Goal: Task Accomplishment & Management: Manage account settings

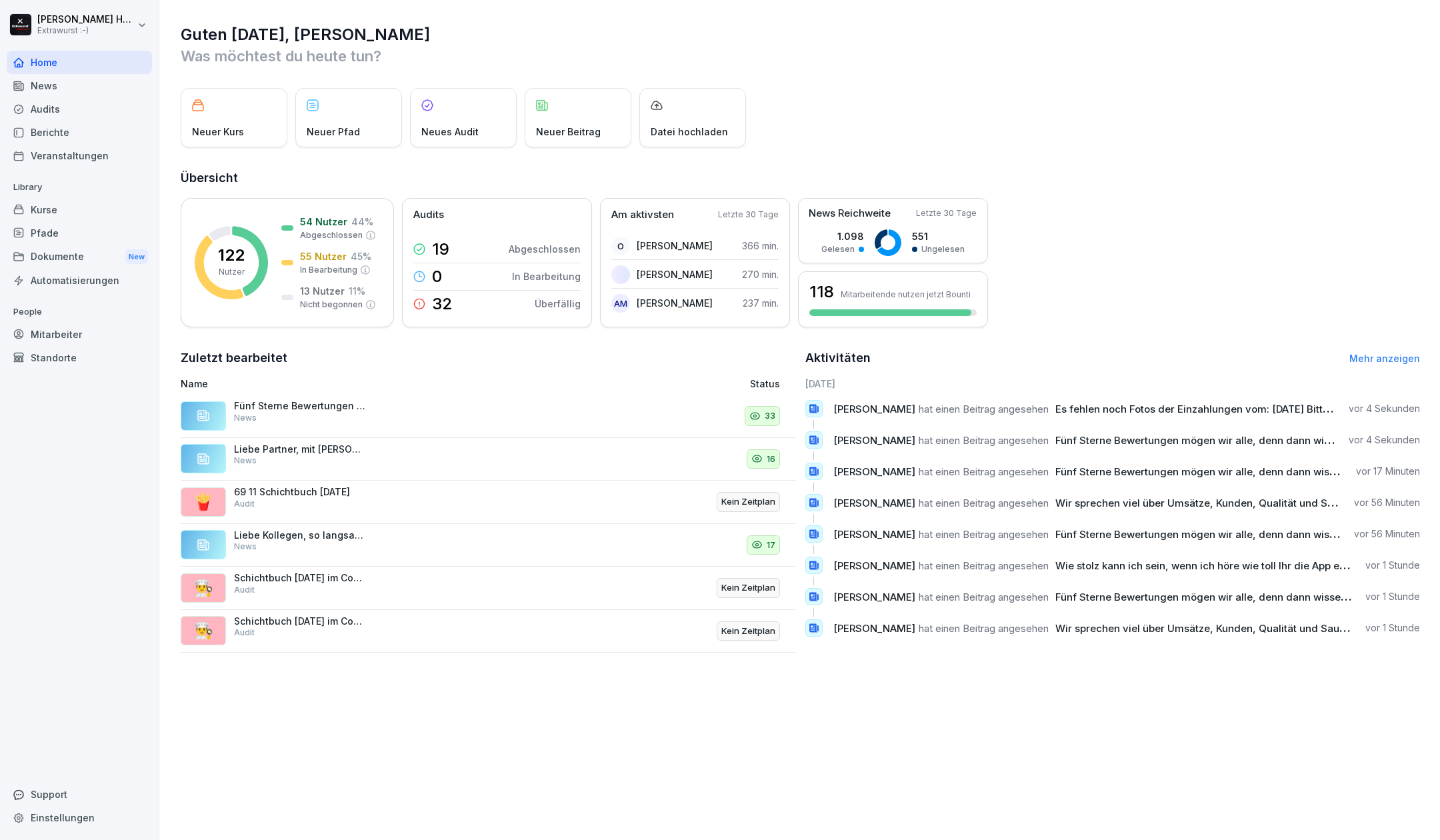
click at [358, 412] on div "Fünf Sterne Bewertungen mögen wir alle, denn dann wissen wir, dass alles rund l…" at bounding box center [301, 412] width 133 height 24
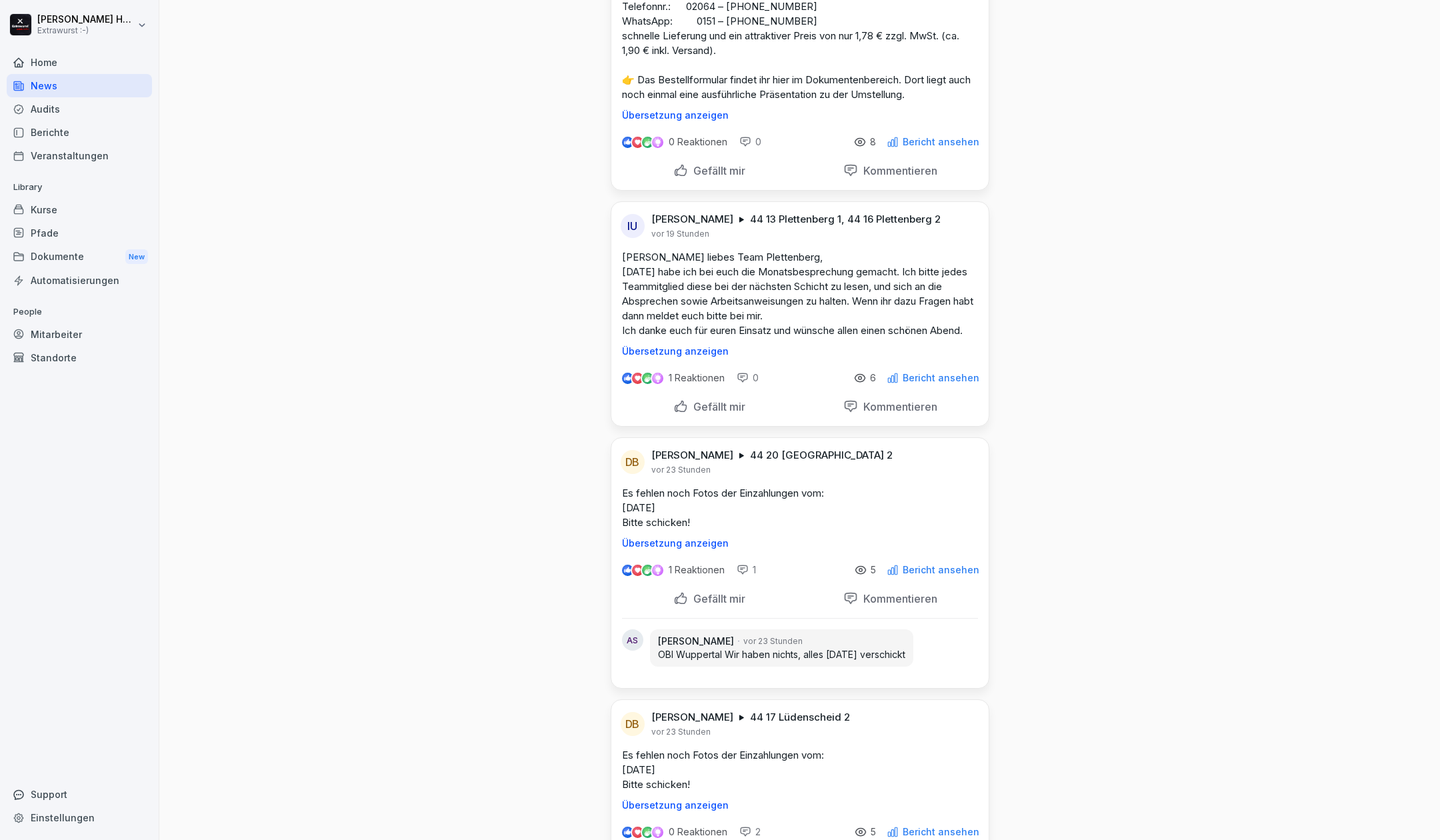
scroll to position [355, 0]
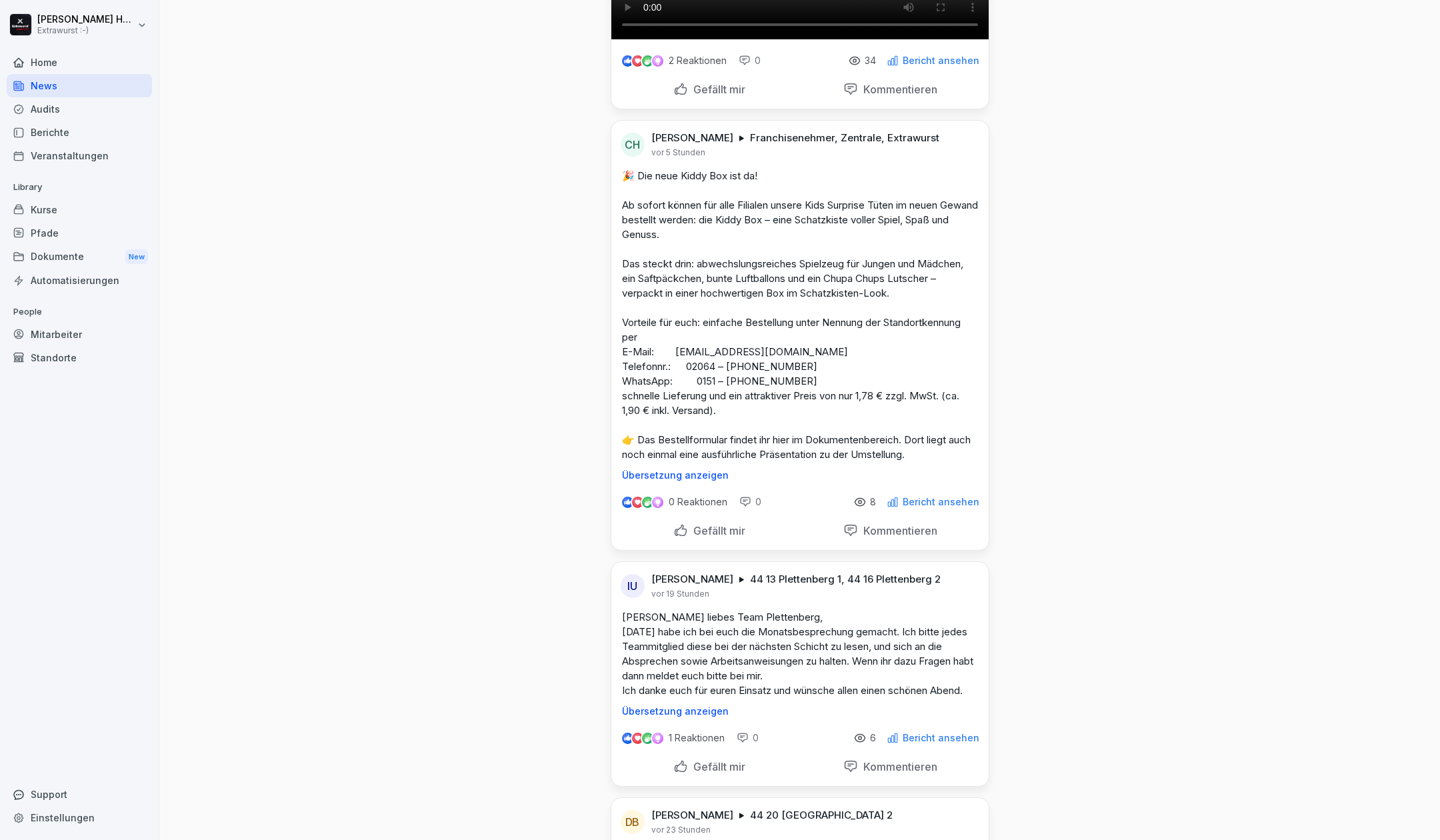
click at [908, 66] on p "Bericht ansehen" at bounding box center [941, 60] width 77 height 11
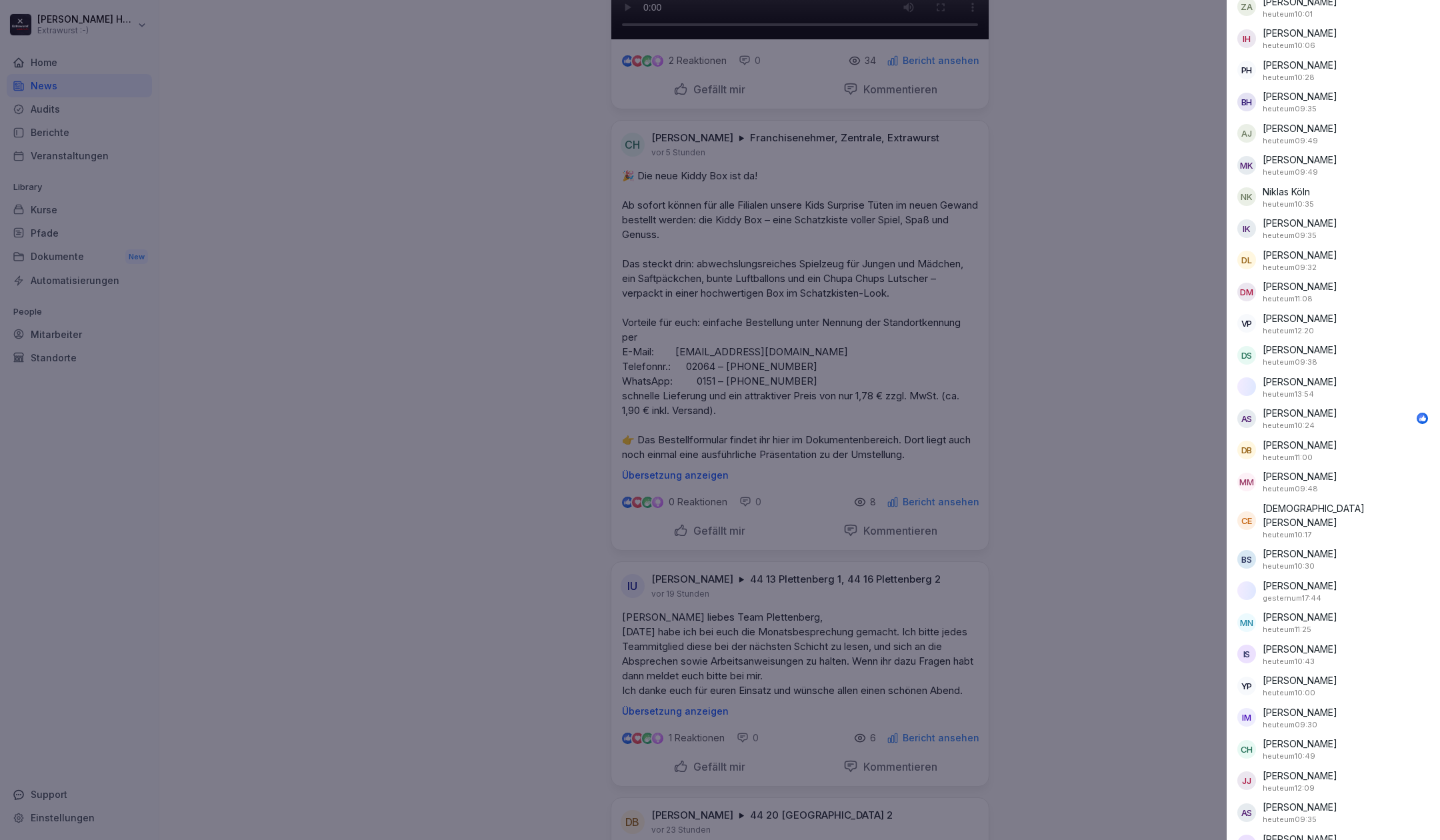
scroll to position [402, 0]
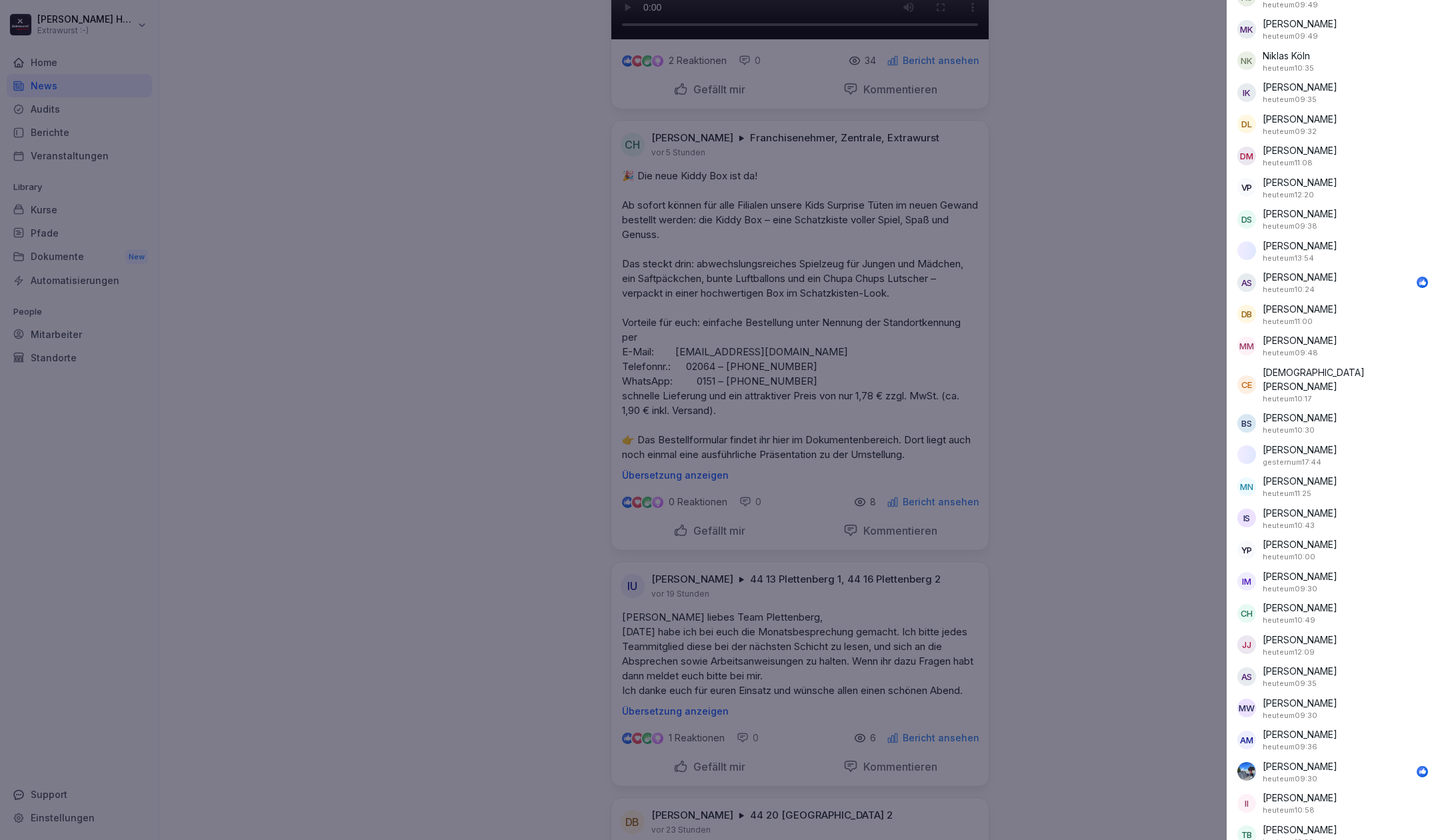
click at [358, 524] on div at bounding box center [720, 420] width 1440 height 840
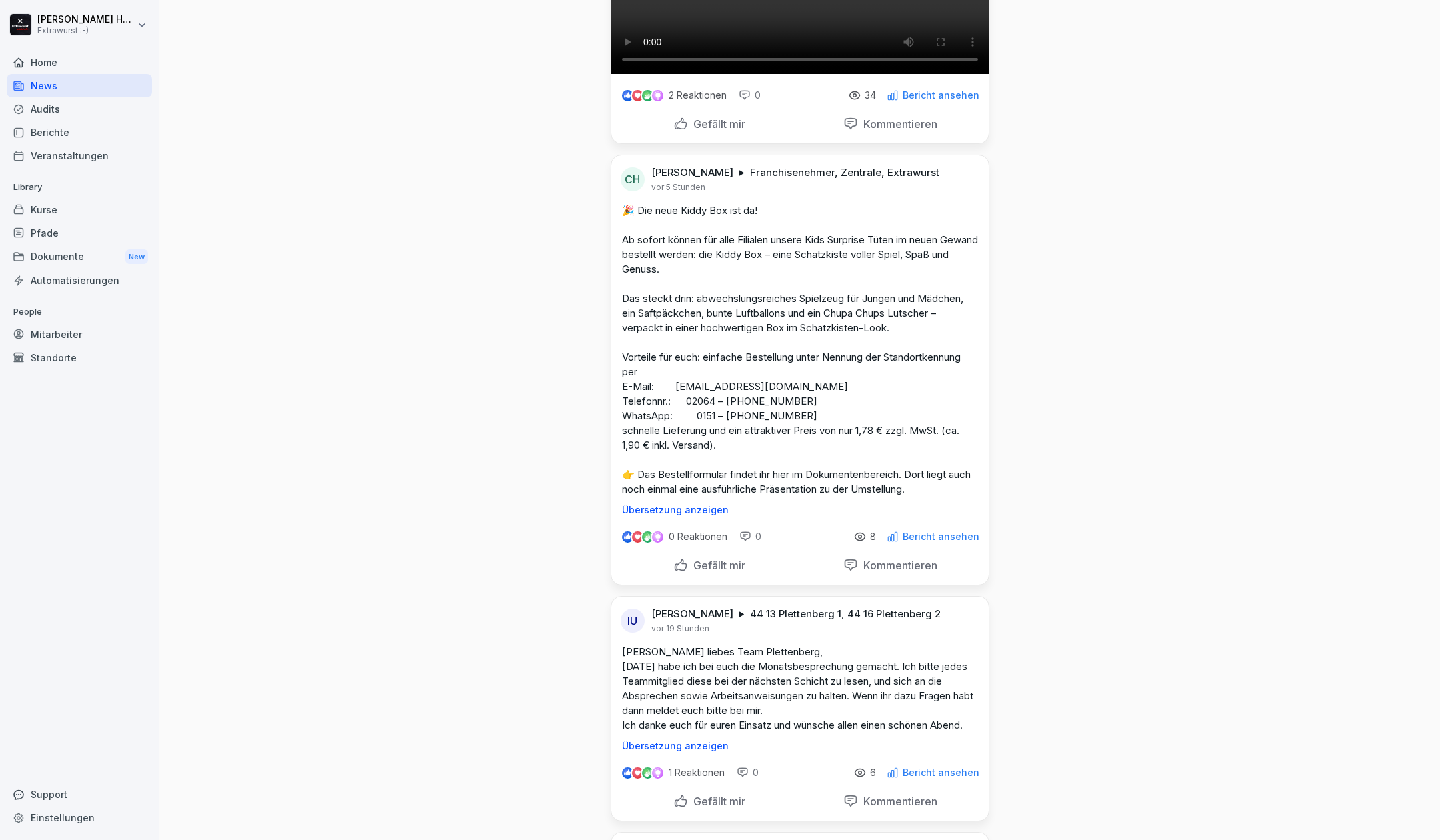
scroll to position [0, 0]
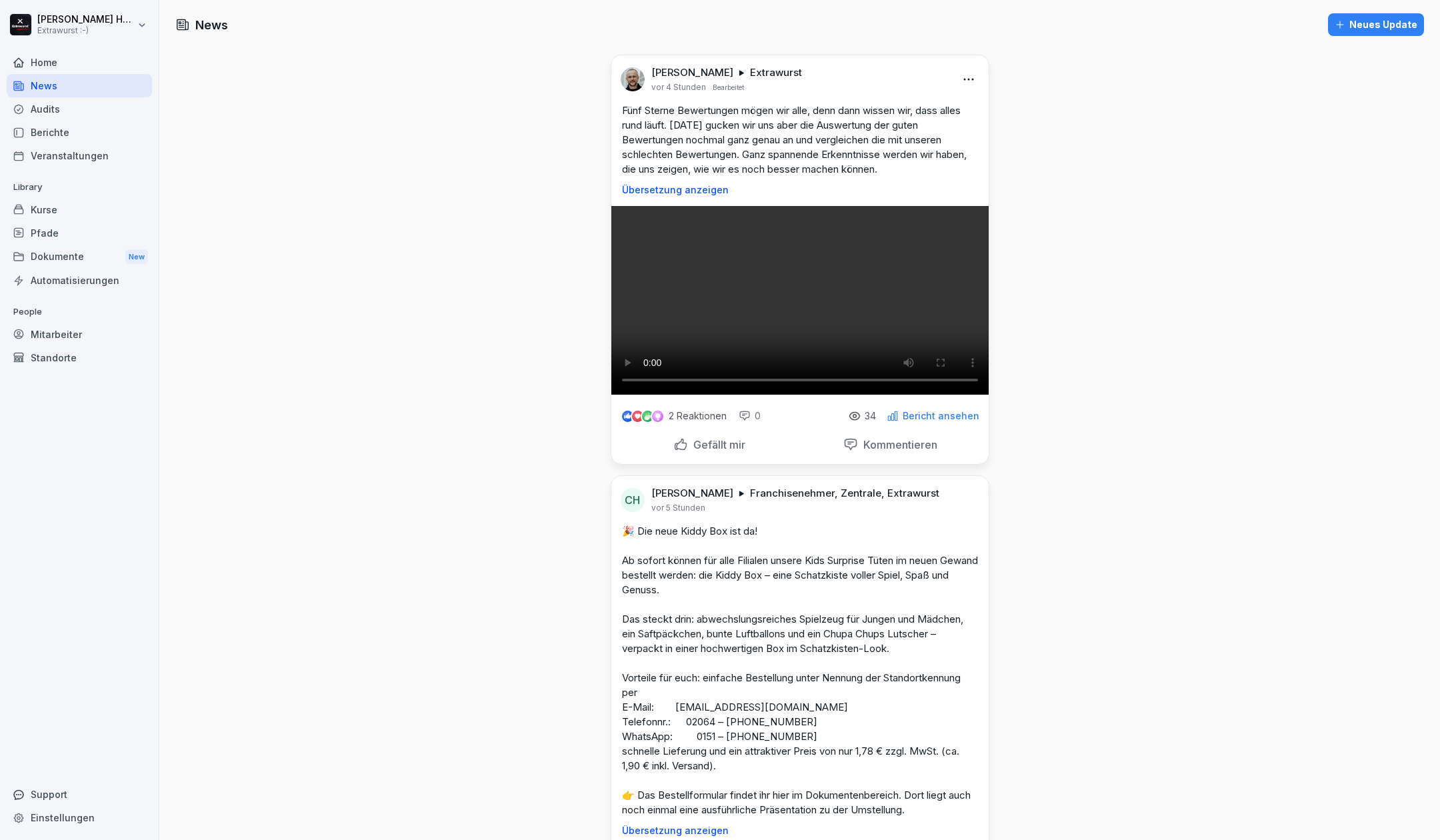
click at [1395, 24] on div "Neues Update" at bounding box center [1375, 25] width 82 height 15
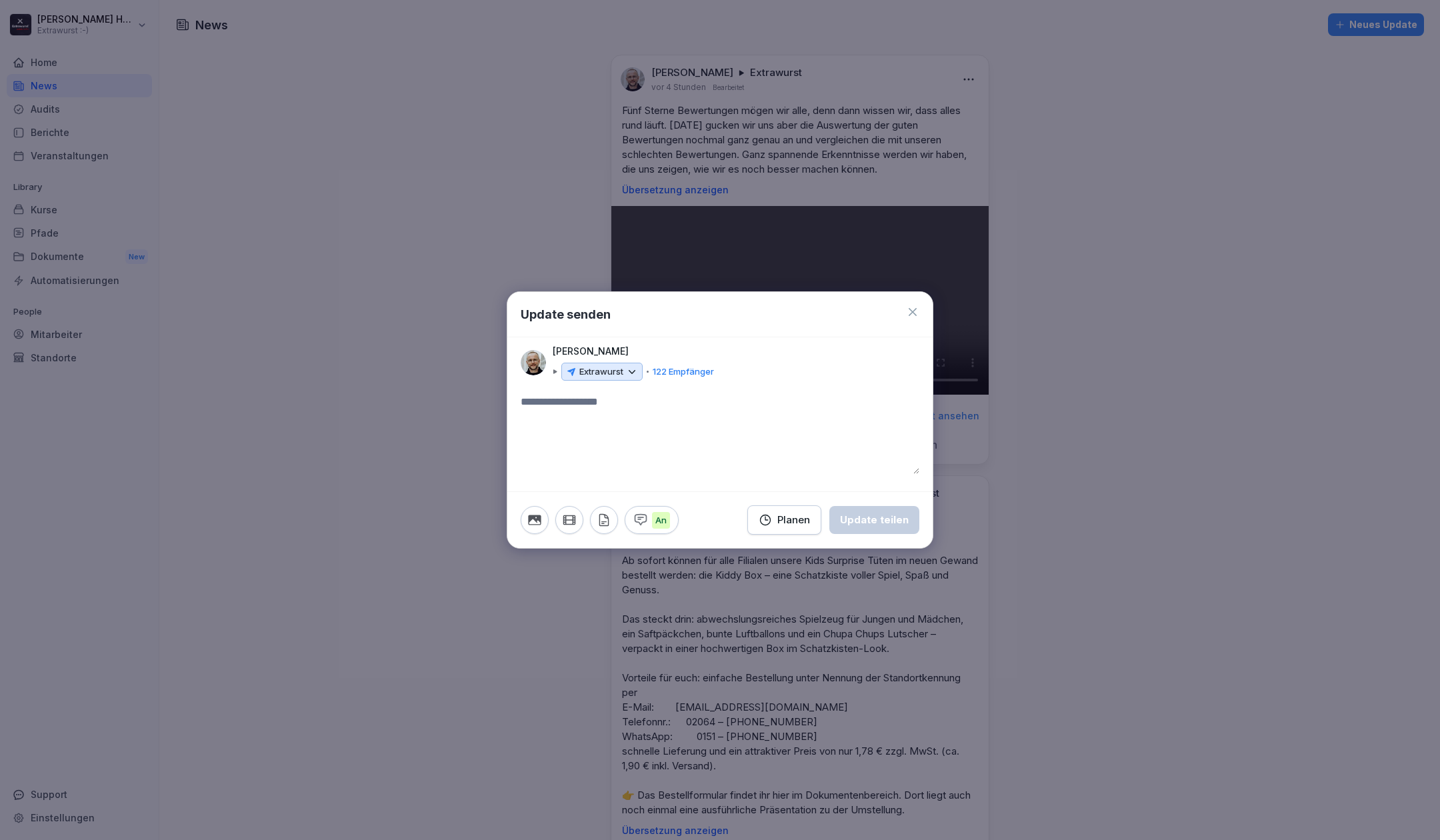
click at [1078, 416] on div at bounding box center [720, 420] width 1440 height 840
click at [909, 313] on icon at bounding box center [912, 312] width 13 height 13
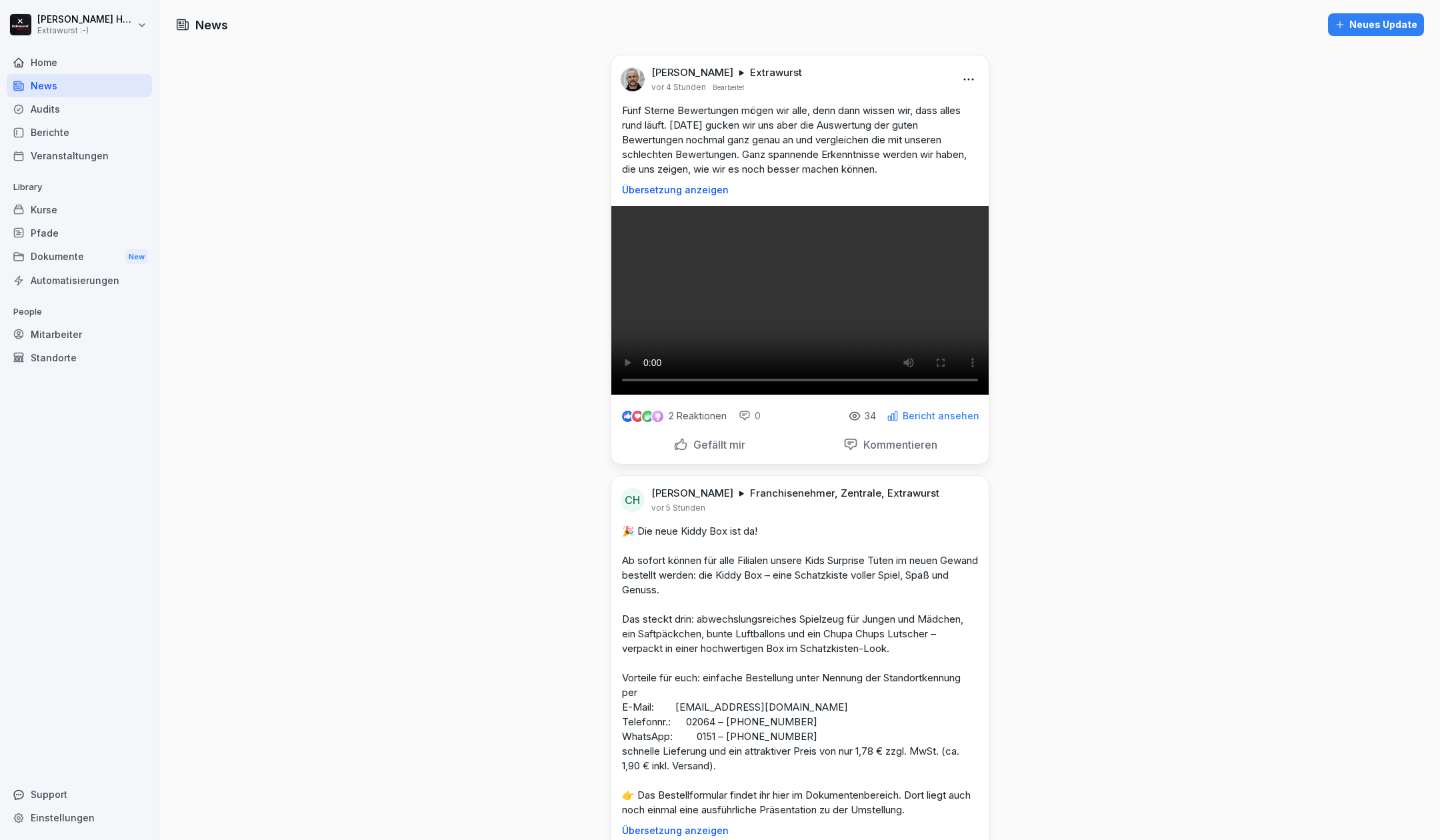
click at [1363, 31] on div "Neues Update" at bounding box center [1375, 25] width 82 height 15
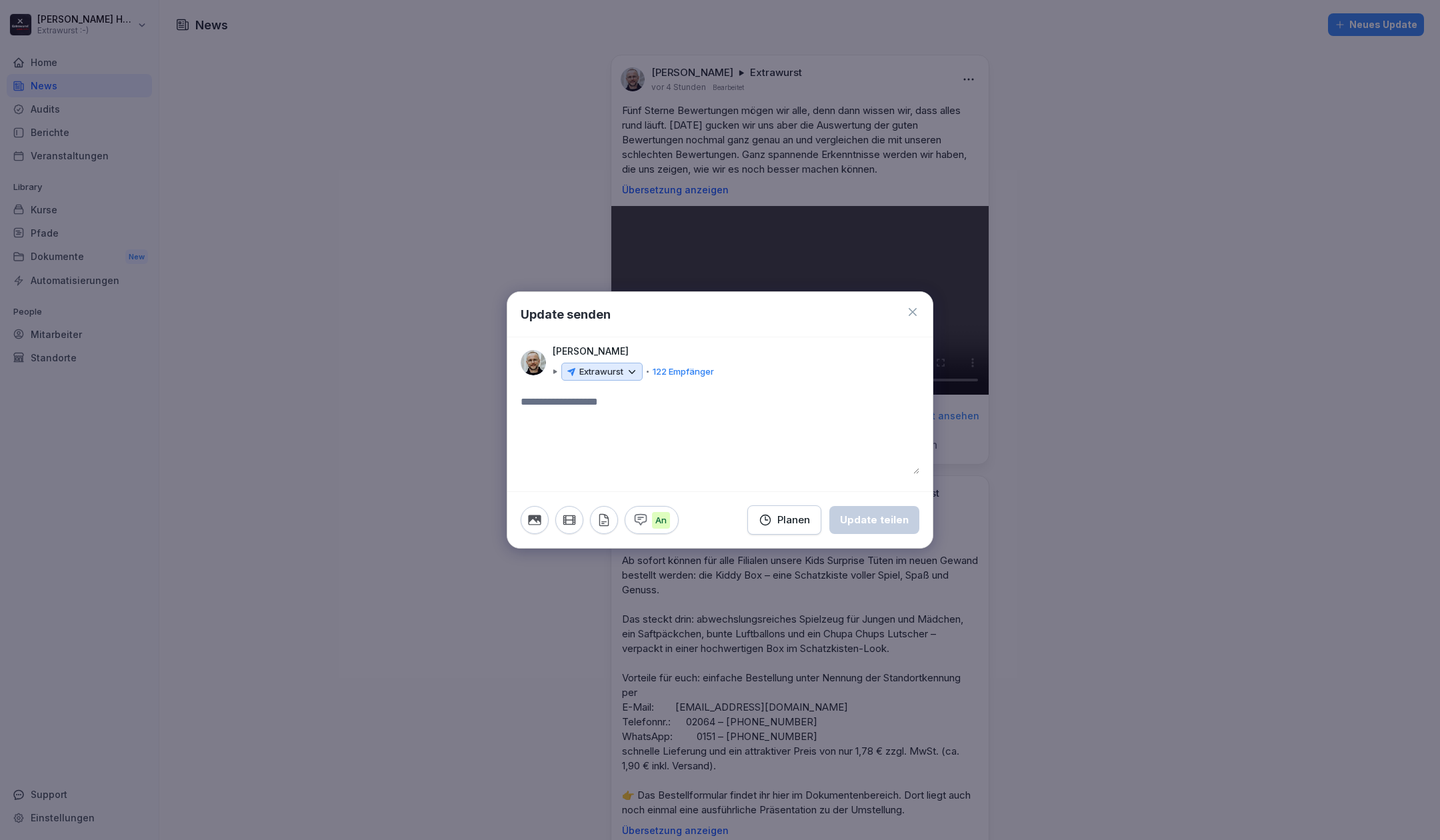
click at [914, 313] on icon at bounding box center [912, 312] width 8 height 8
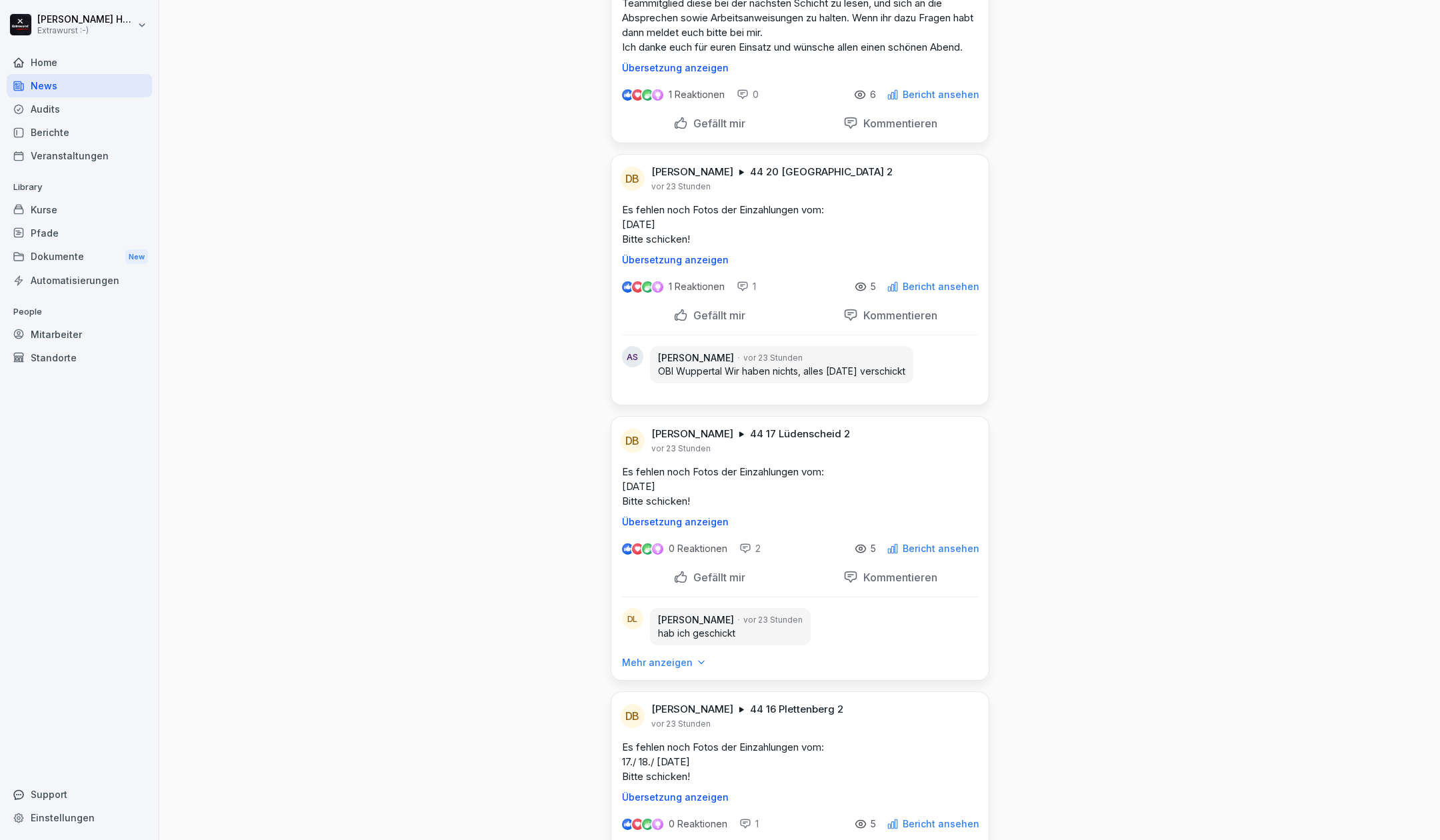
scroll to position [978, 0]
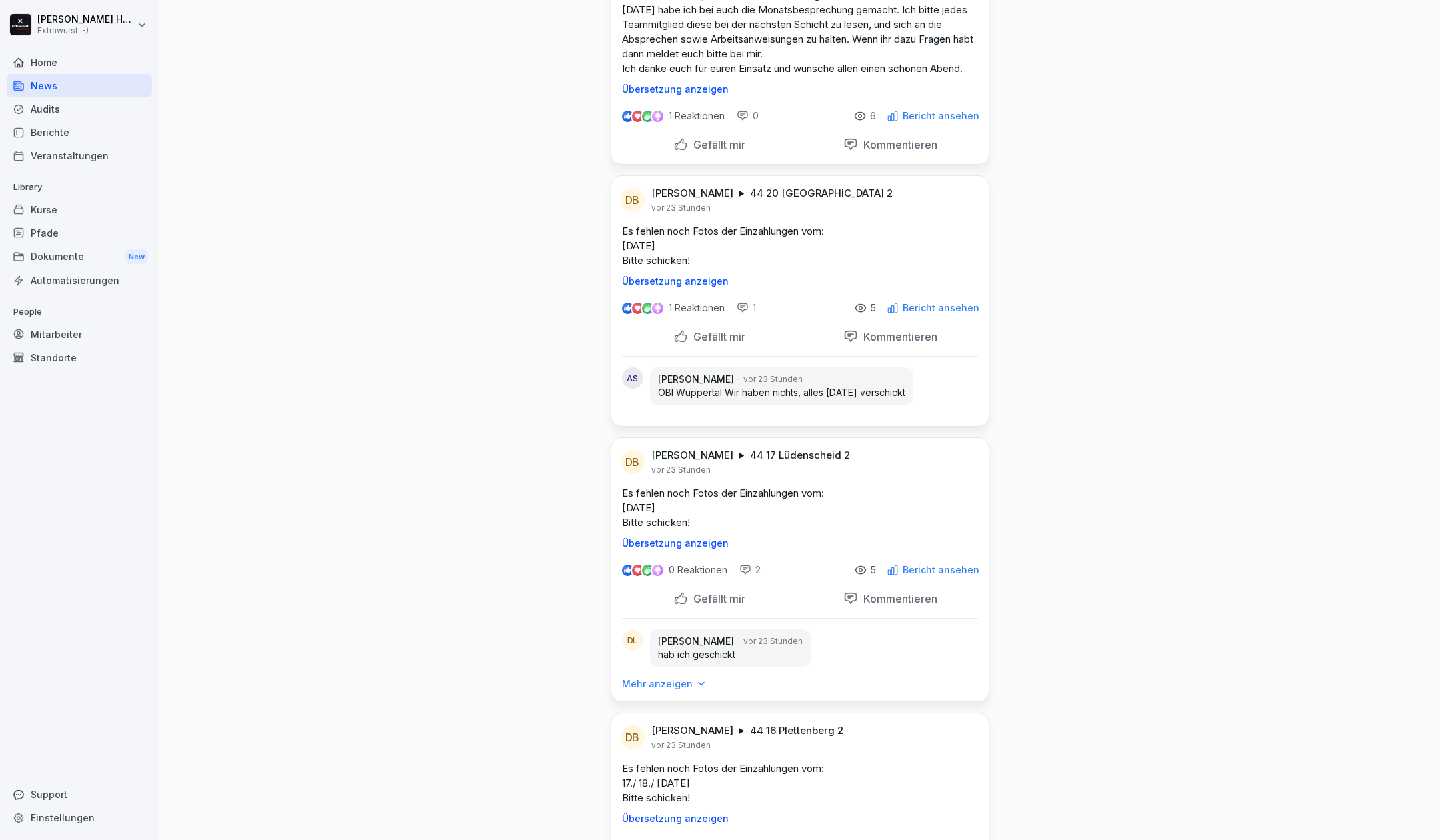
click at [60, 258] on div "Dokumente New" at bounding box center [79, 258] width 145 height 25
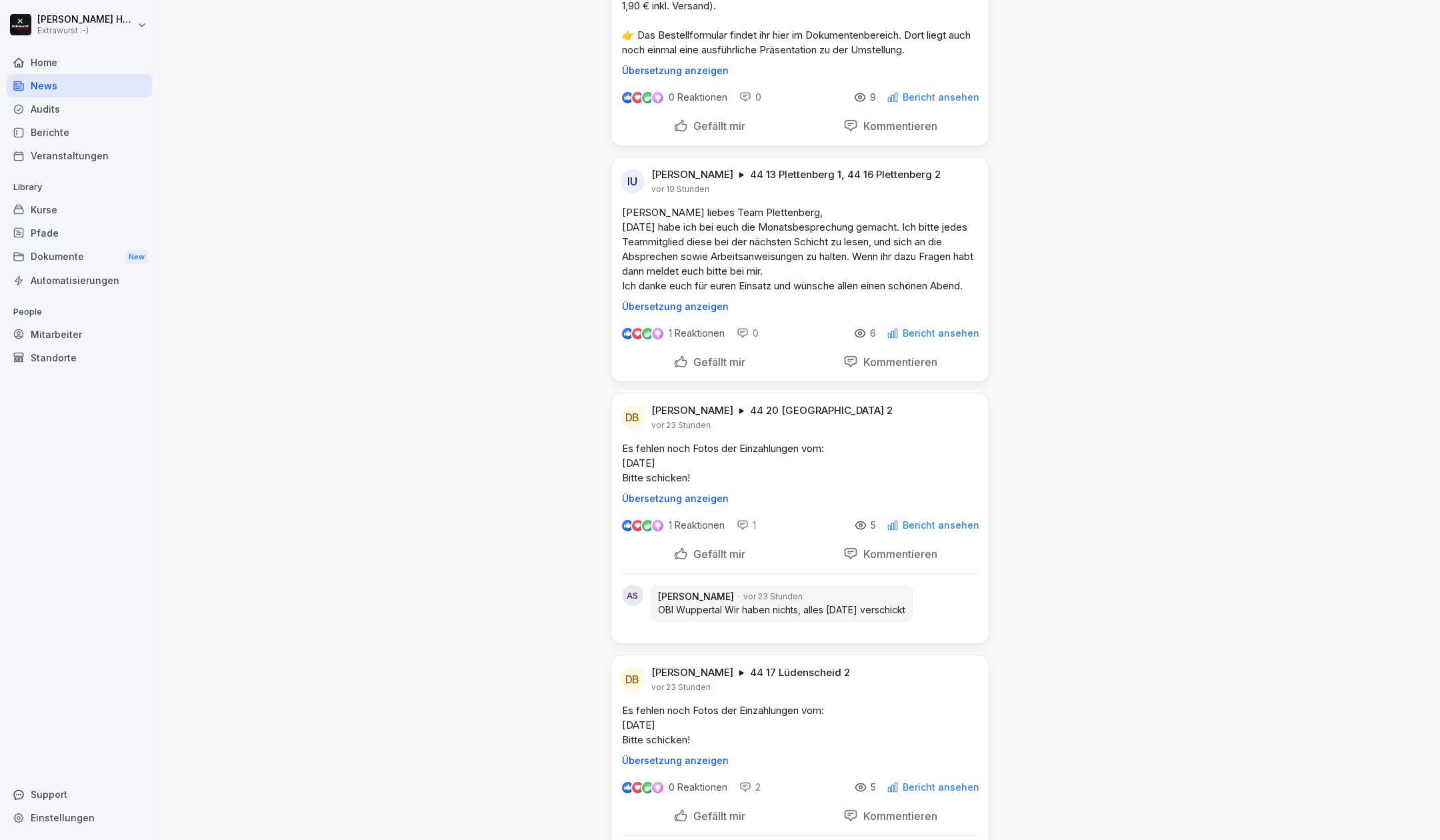
scroll to position [800, 0]
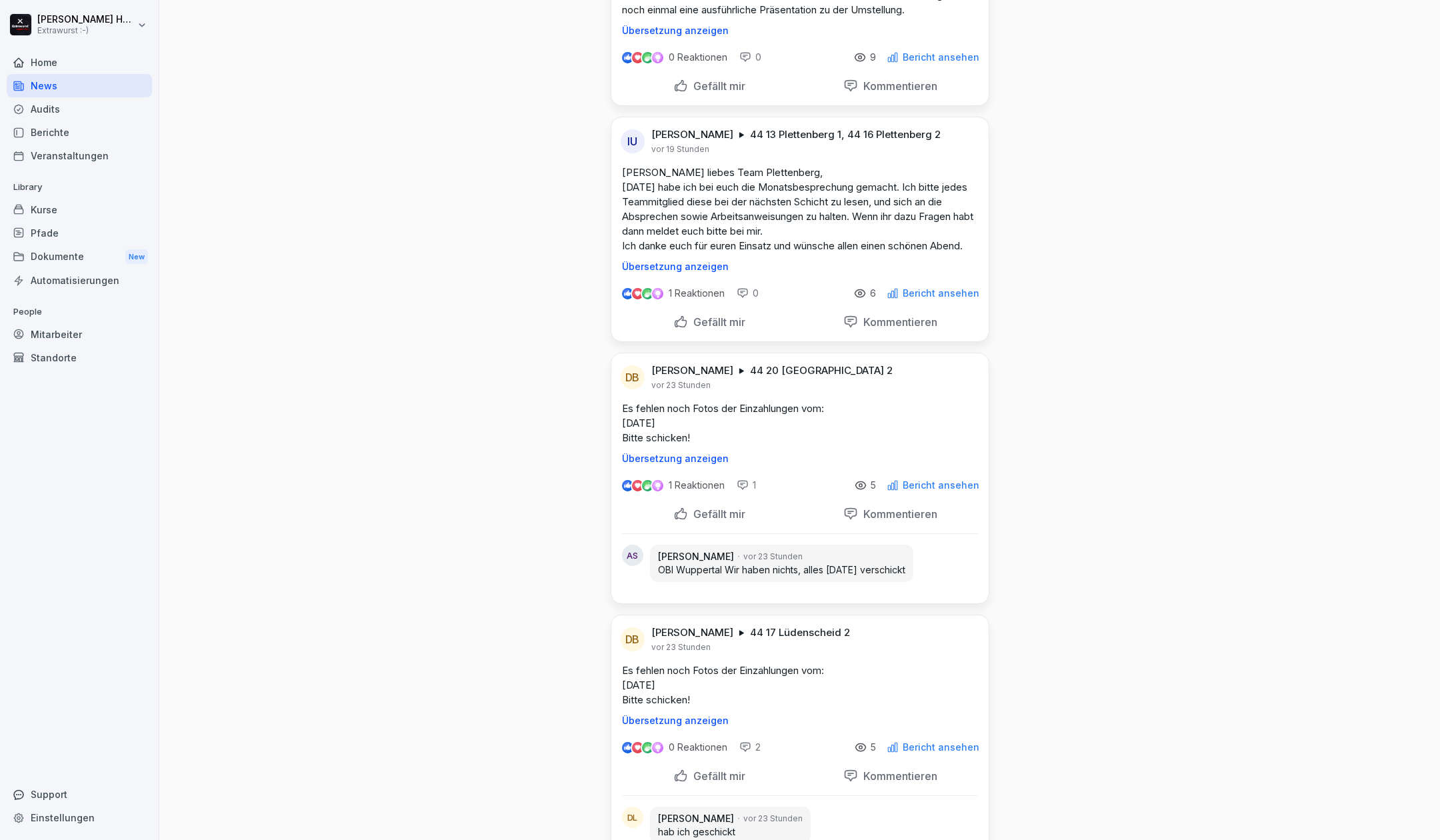
click at [68, 255] on div "Dokumente New" at bounding box center [79, 258] width 145 height 25
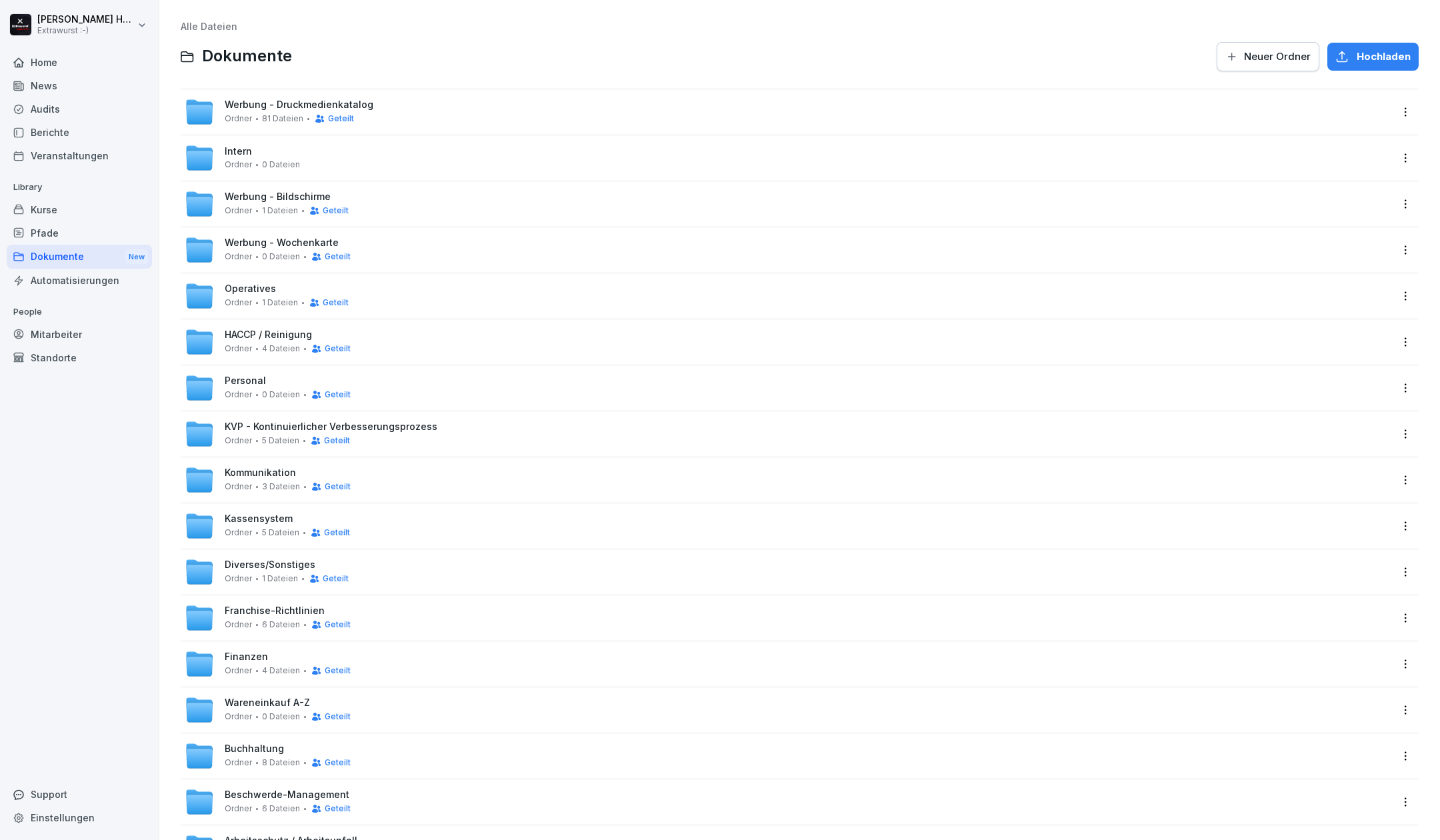
click at [242, 566] on span "Diverses/Sonstiges" at bounding box center [270, 565] width 91 height 12
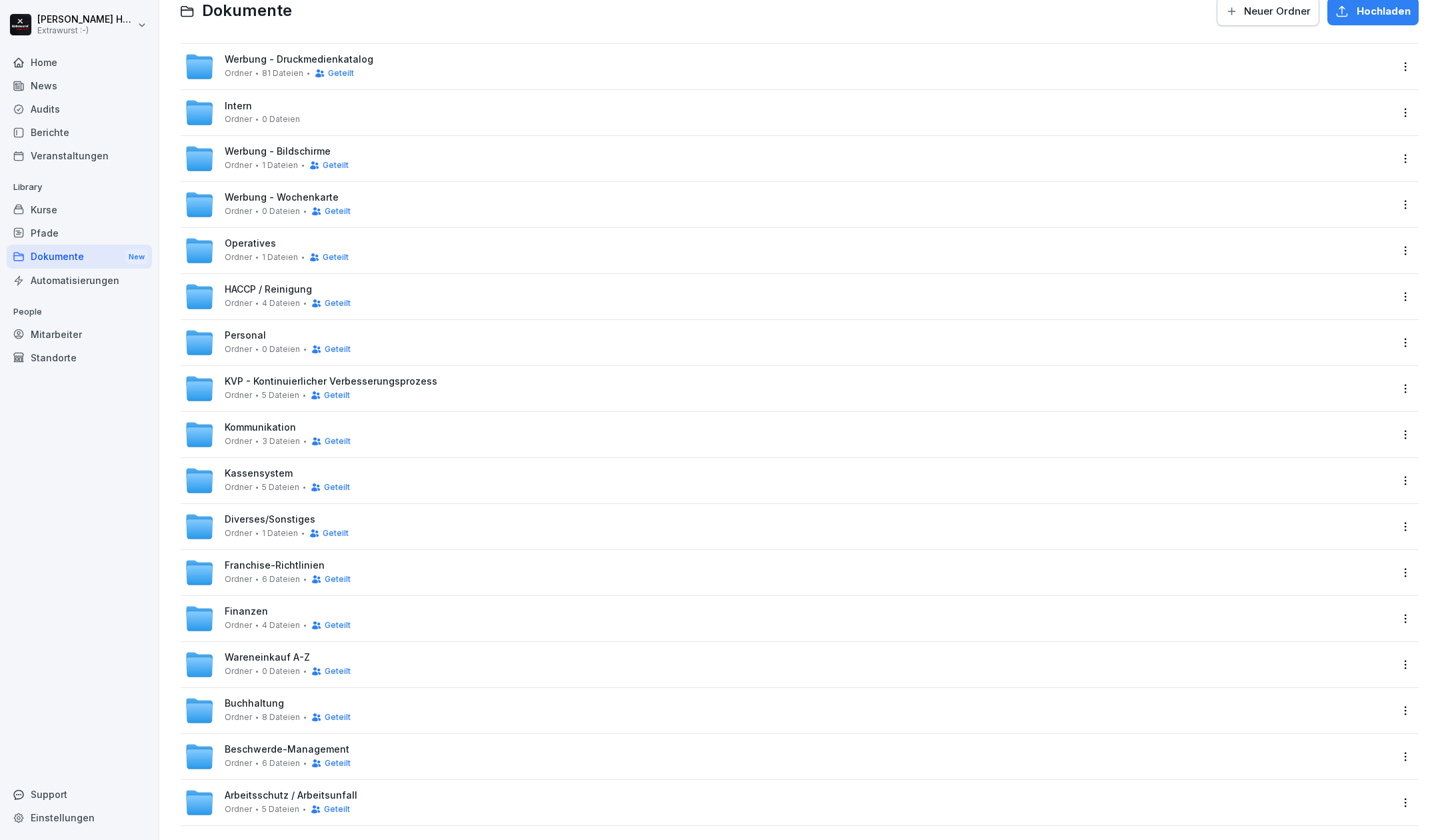
scroll to position [65, 0]
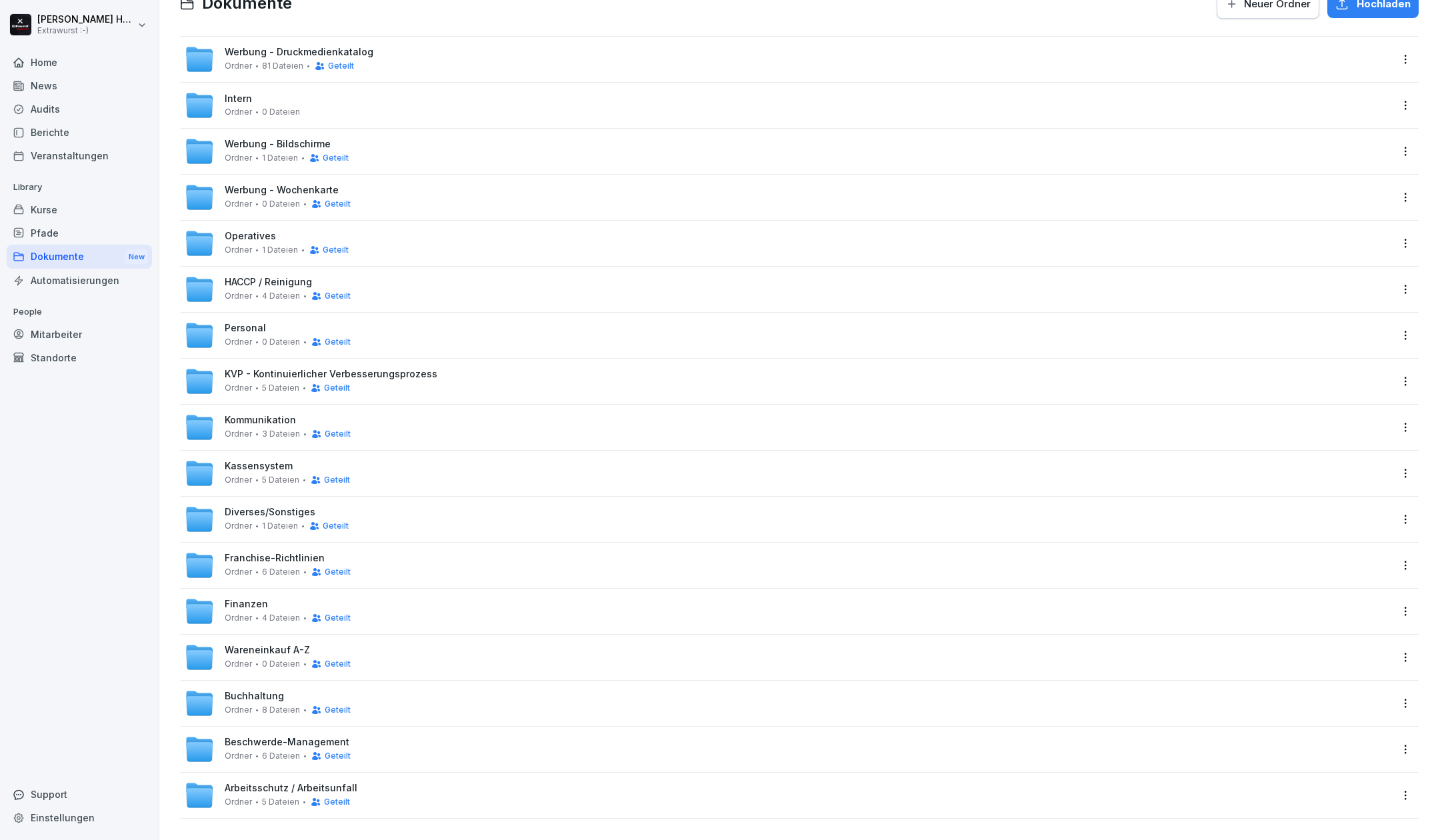
click at [302, 521] on div "Geteilt" at bounding box center [325, 526] width 47 height 11
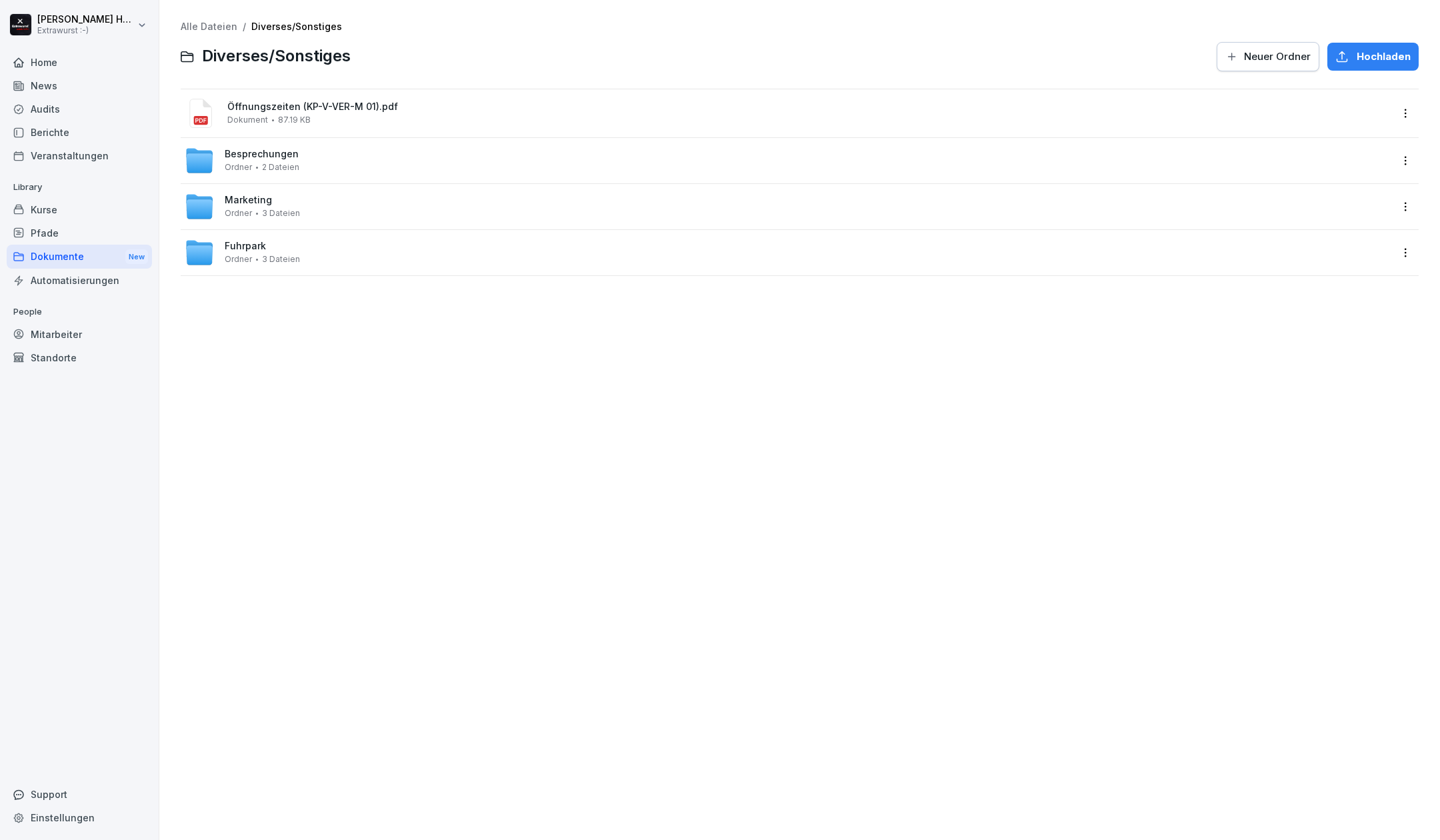
click at [302, 165] on div "Besprechungen Ordner 2 Dateien" at bounding box center [788, 160] width 1206 height 29
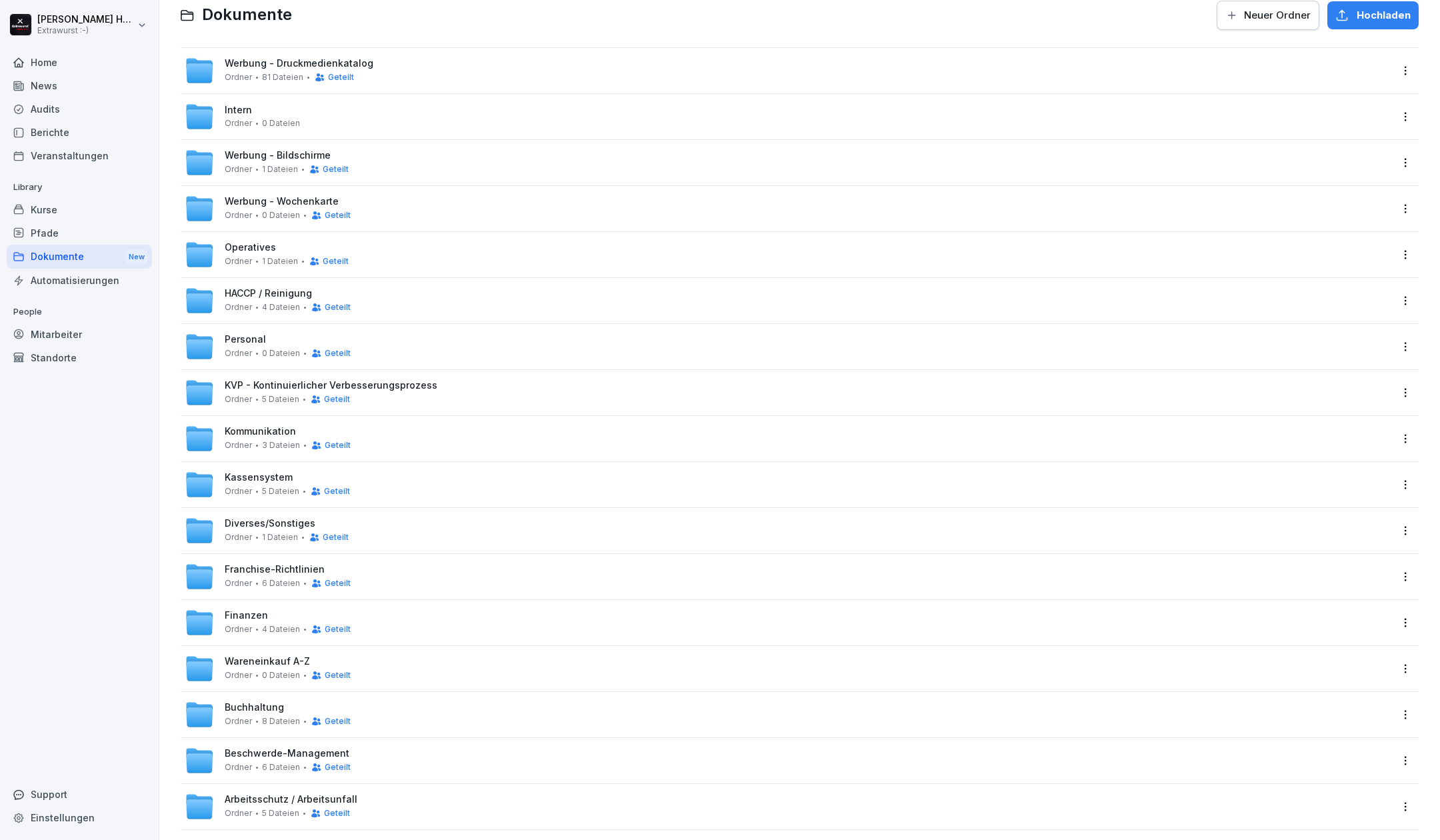
scroll to position [65, 0]
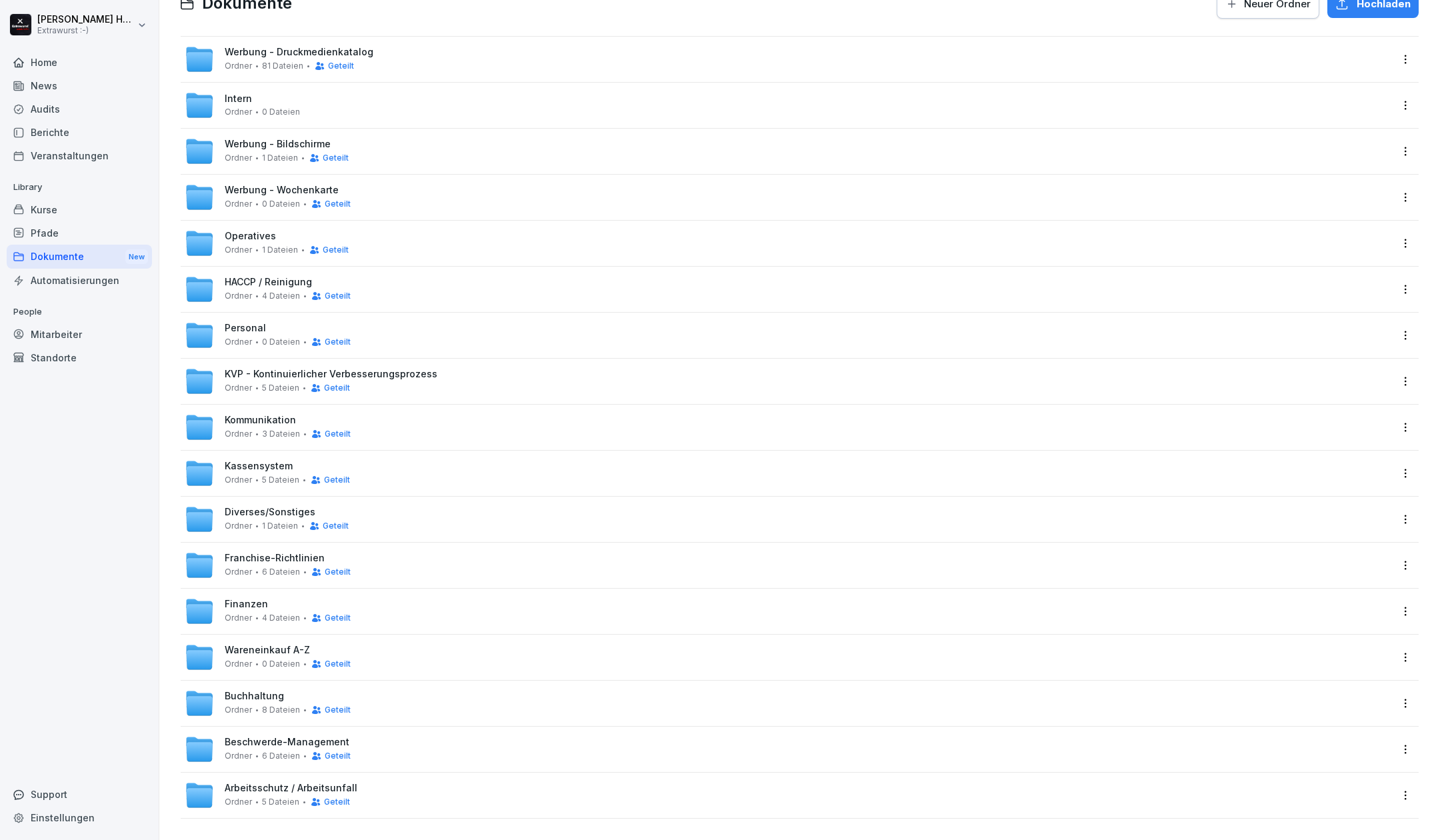
click at [332, 507] on div "Diverses/Sonstiges Ordner 1 Dateien Geteilt" at bounding box center [287, 519] width 124 height 25
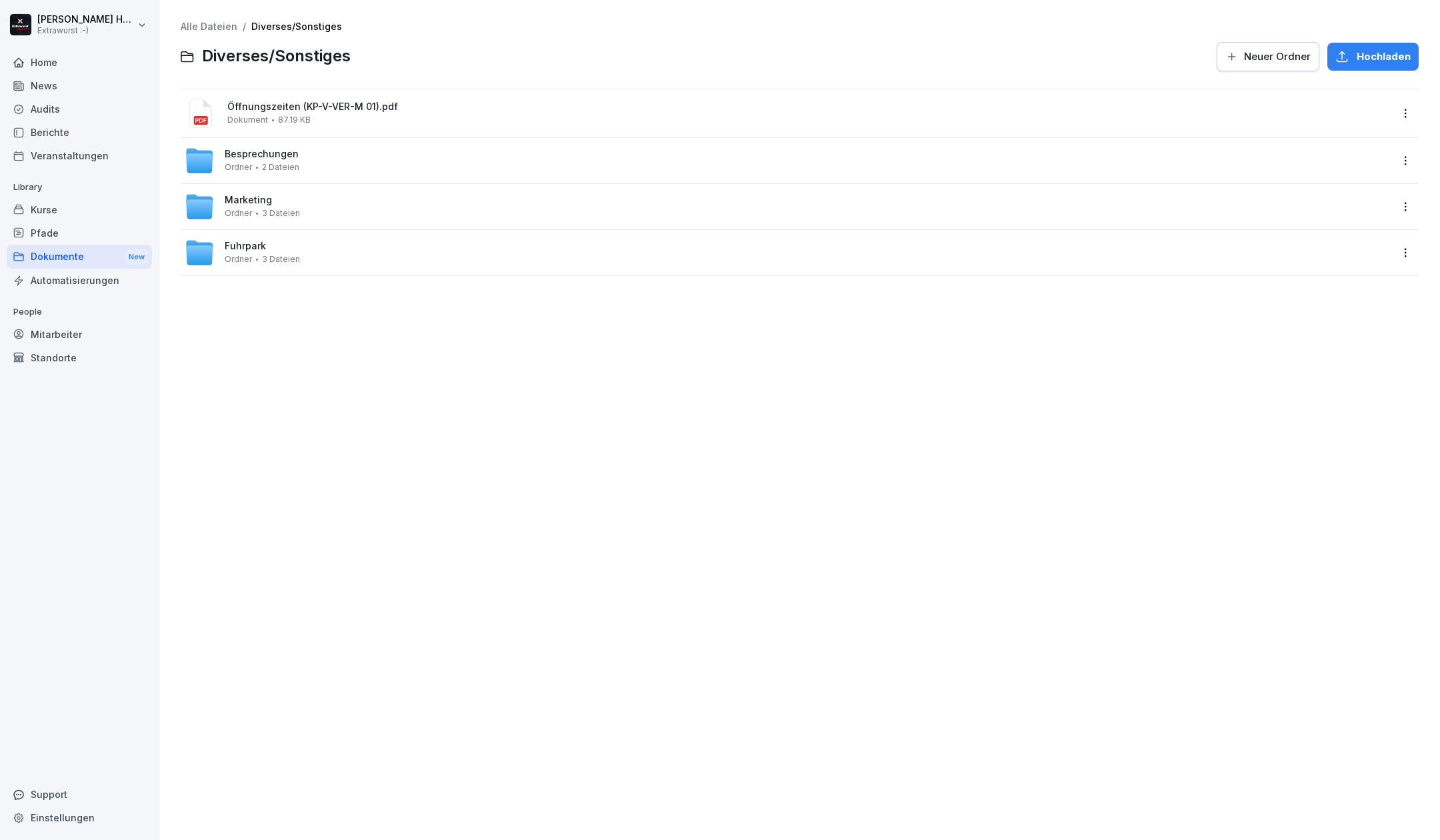
click at [282, 209] on span "3 Dateien" at bounding box center [281, 212] width 38 height 9
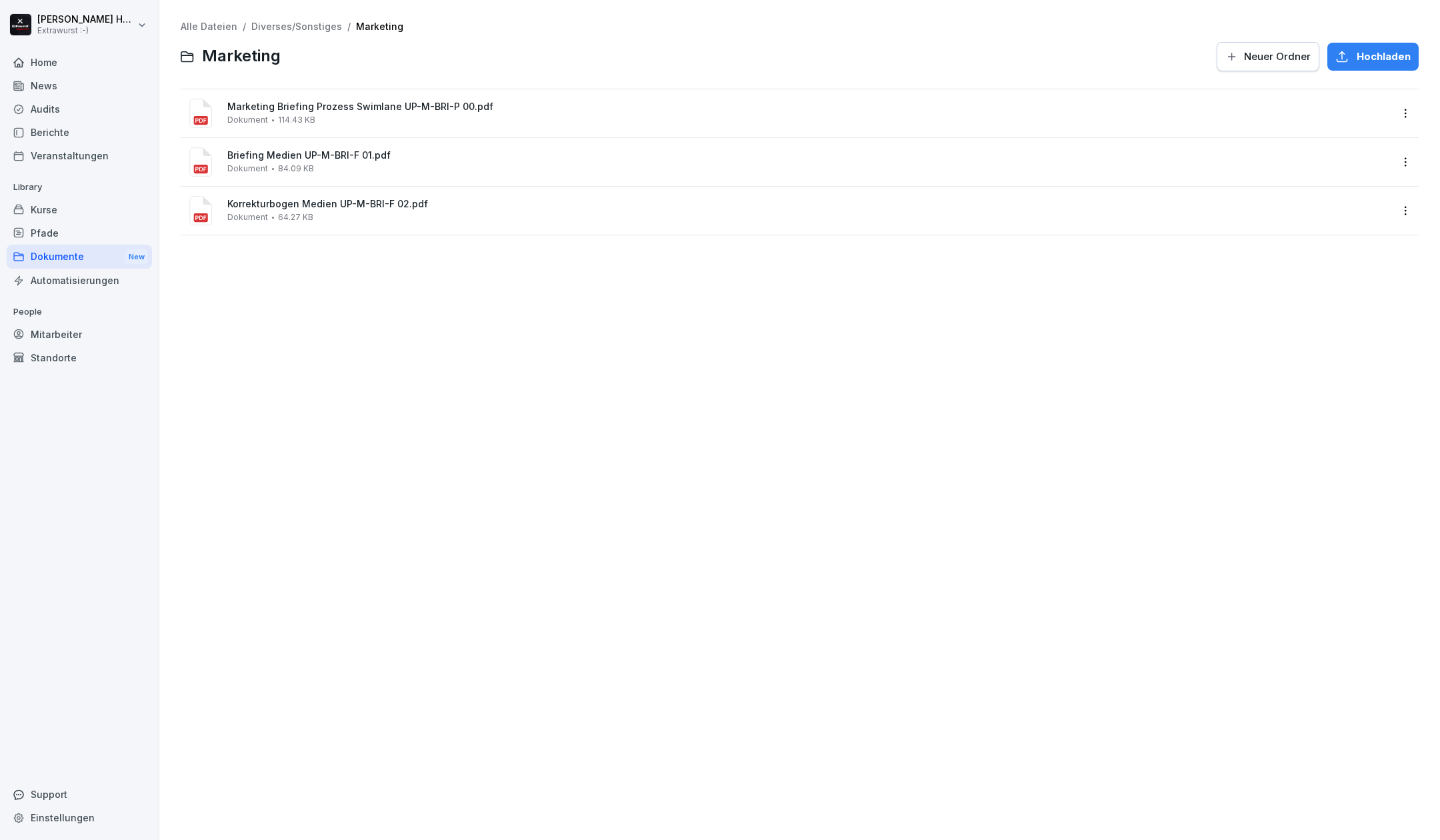
click at [288, 162] on div "Briefing Medien UP-M-BRI-F 01.pdf Dokument 84.09 KB" at bounding box center [809, 162] width 1163 height 23
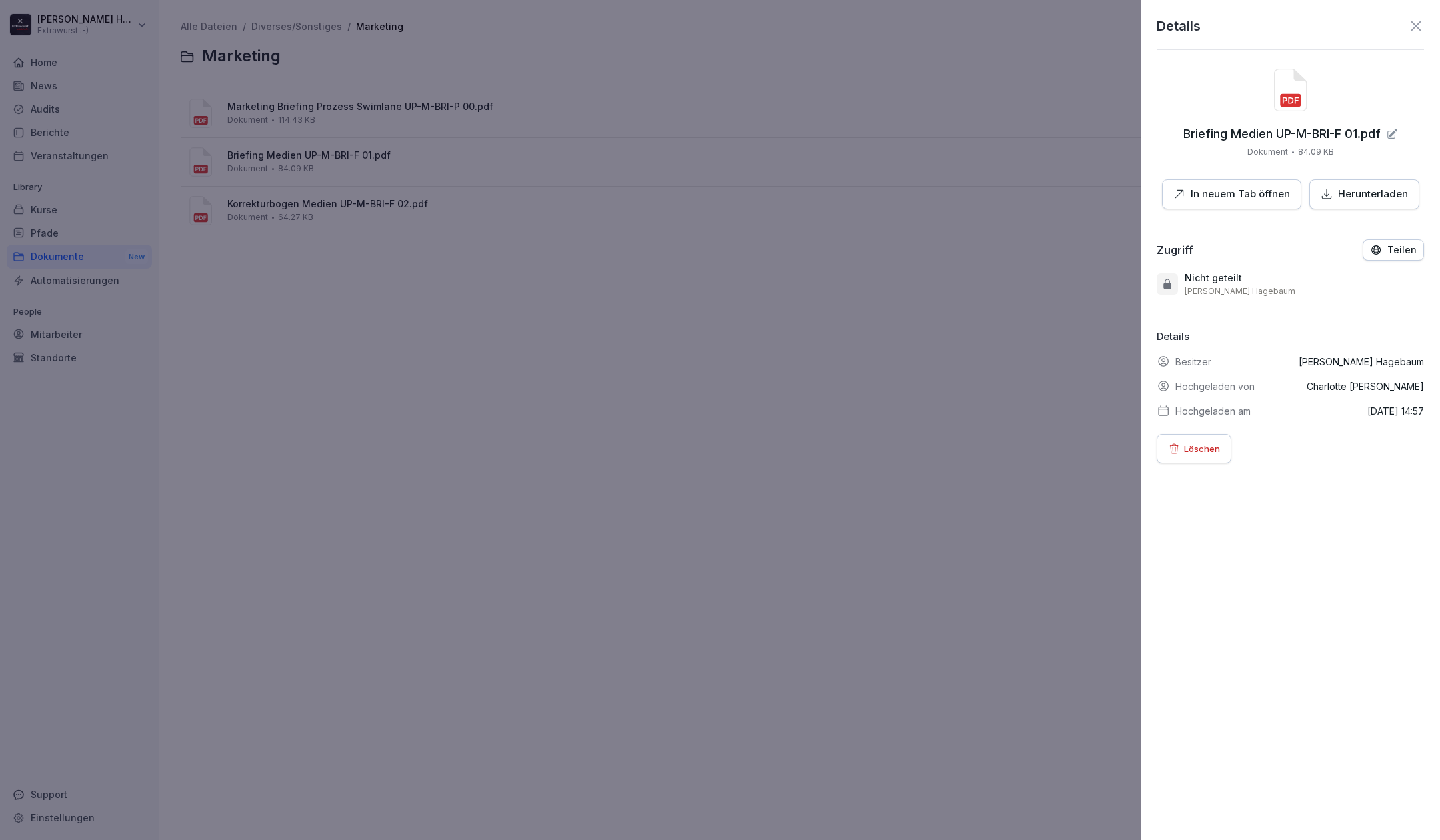
click at [293, 26] on div at bounding box center [720, 420] width 1440 height 840
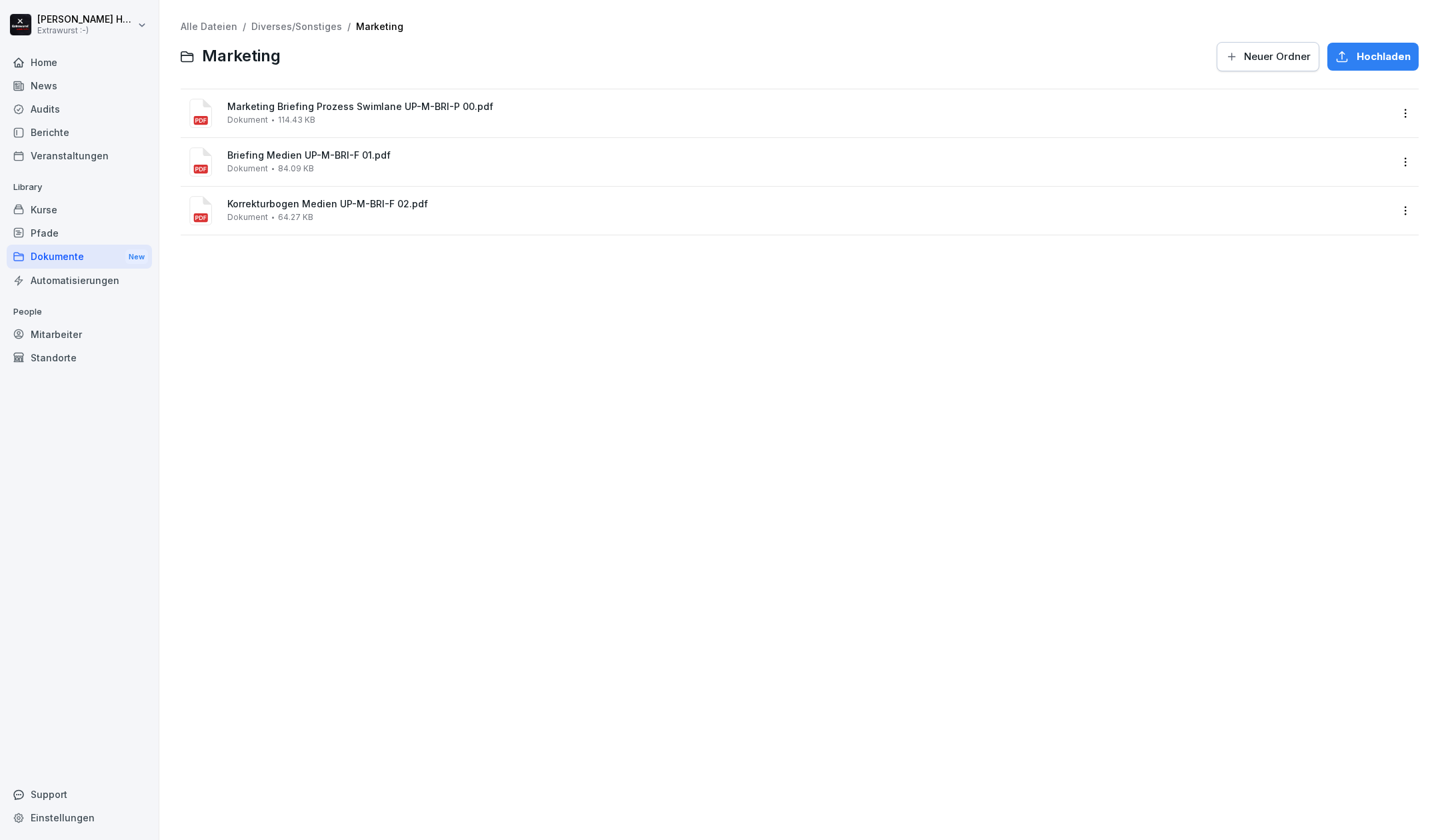
click at [216, 28] on link "Alle Dateien" at bounding box center [209, 27] width 57 height 12
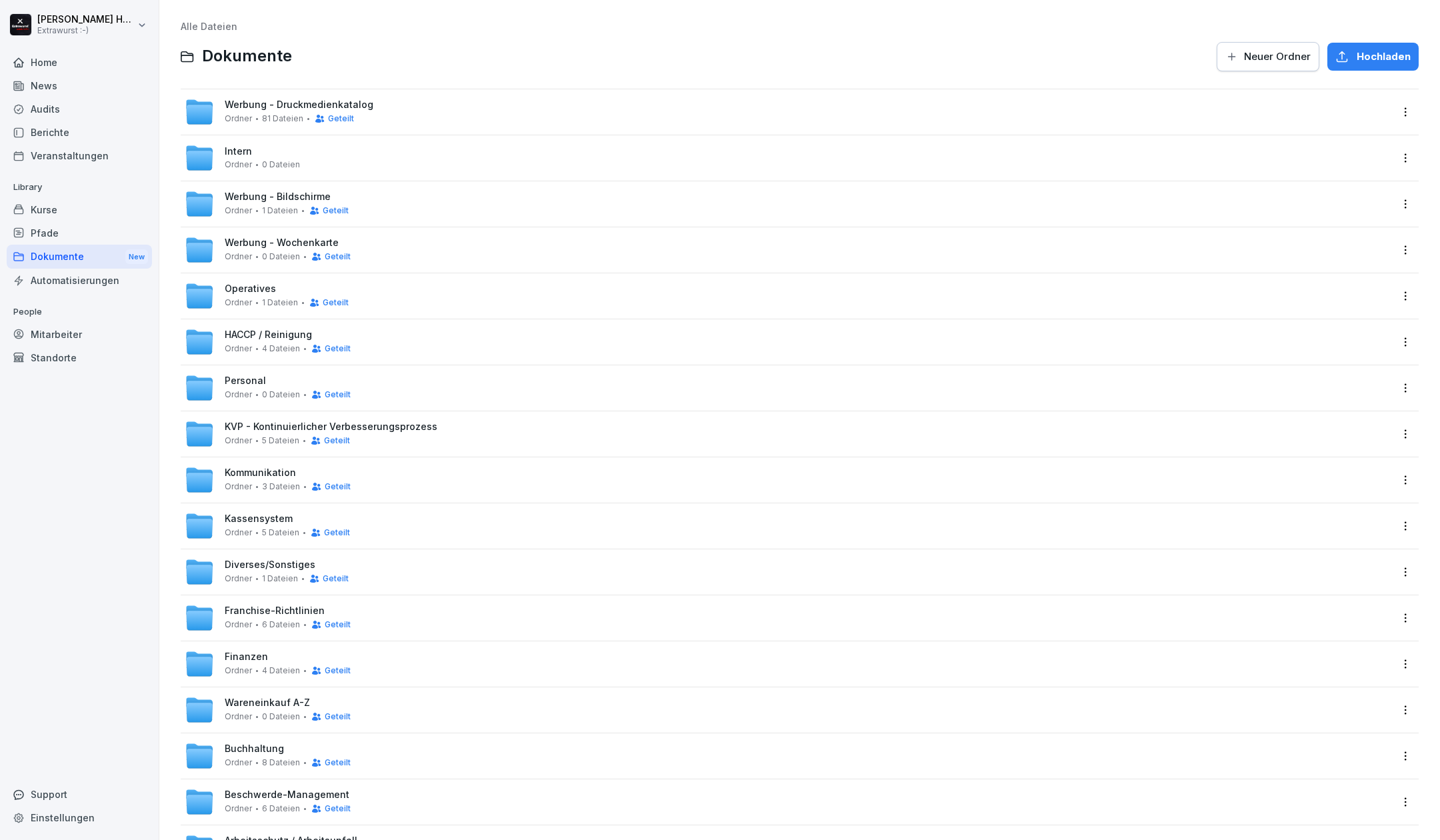
click at [1282, 58] on span "Neuer Ordner" at bounding box center [1277, 57] width 67 height 15
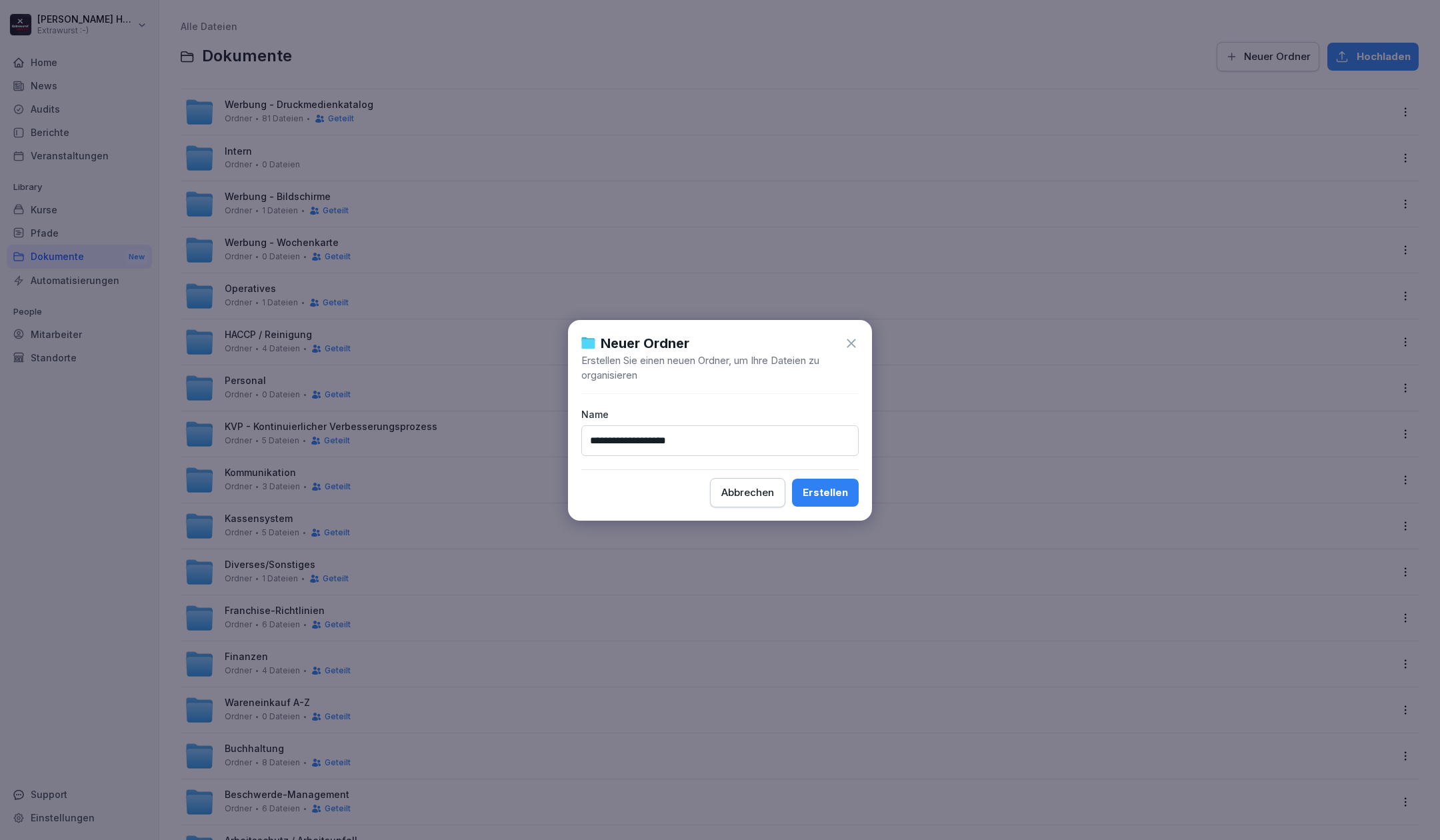
type input "**********"
click at [832, 488] on div "Erstellen" at bounding box center [825, 492] width 45 height 15
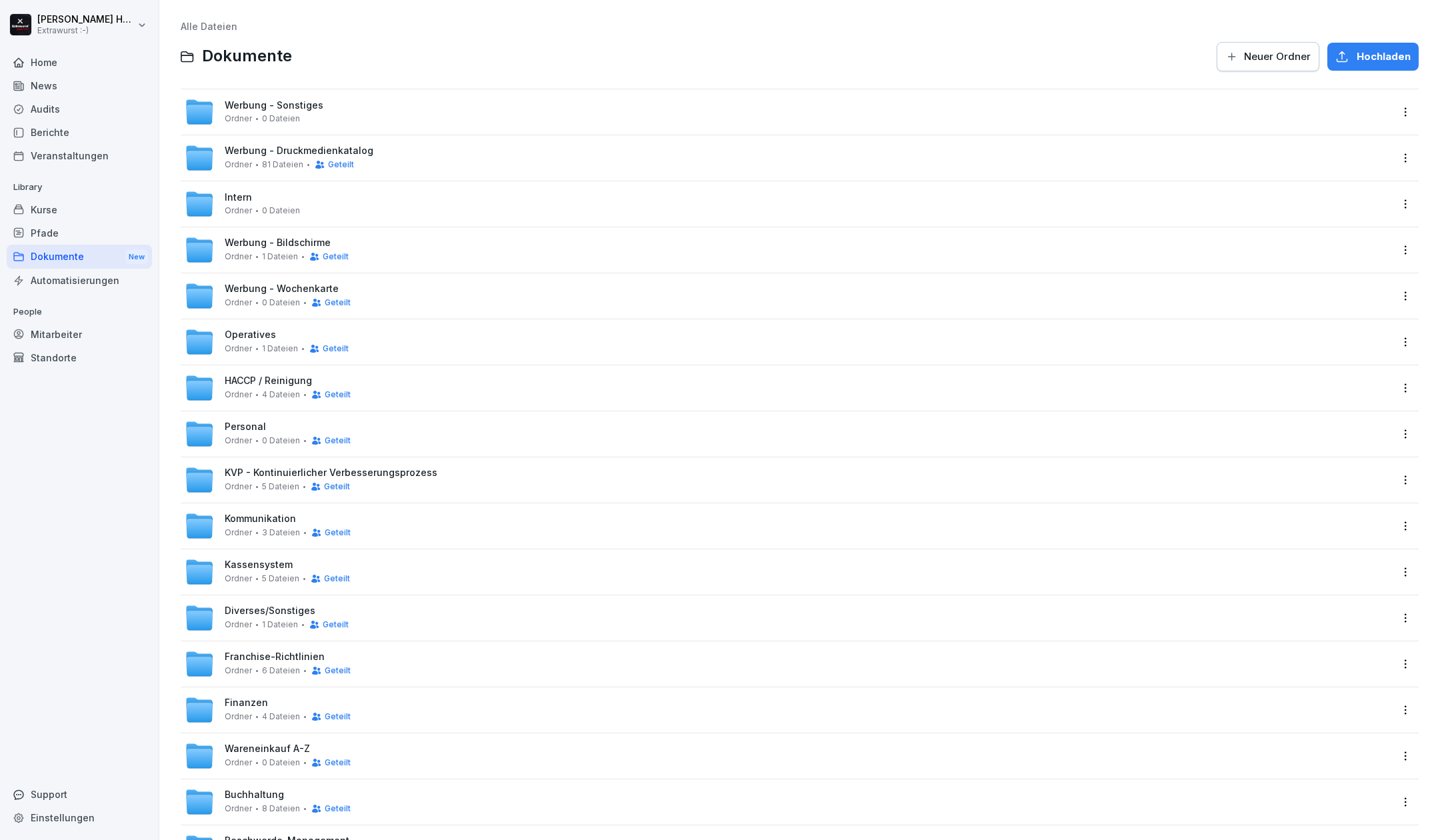
click at [1397, 114] on html "[PERSON_NAME] Extrawurst :-) Home News Audits Berichte Veranstaltungen Library …" at bounding box center [720, 420] width 1440 height 840
click at [1345, 138] on div "Details" at bounding box center [1336, 139] width 128 height 27
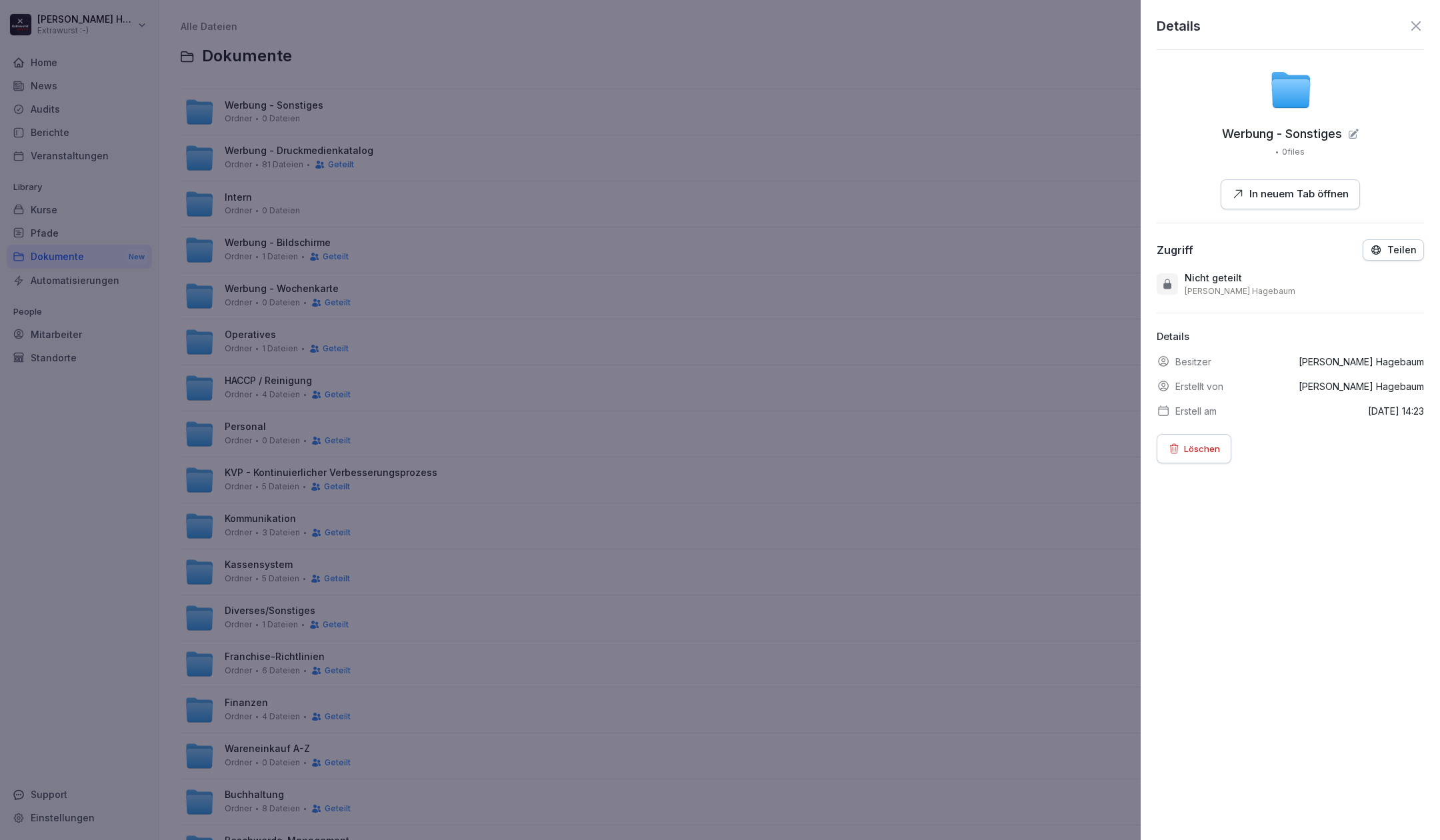
click at [1387, 248] on p "Teilen" at bounding box center [1401, 250] width 29 height 11
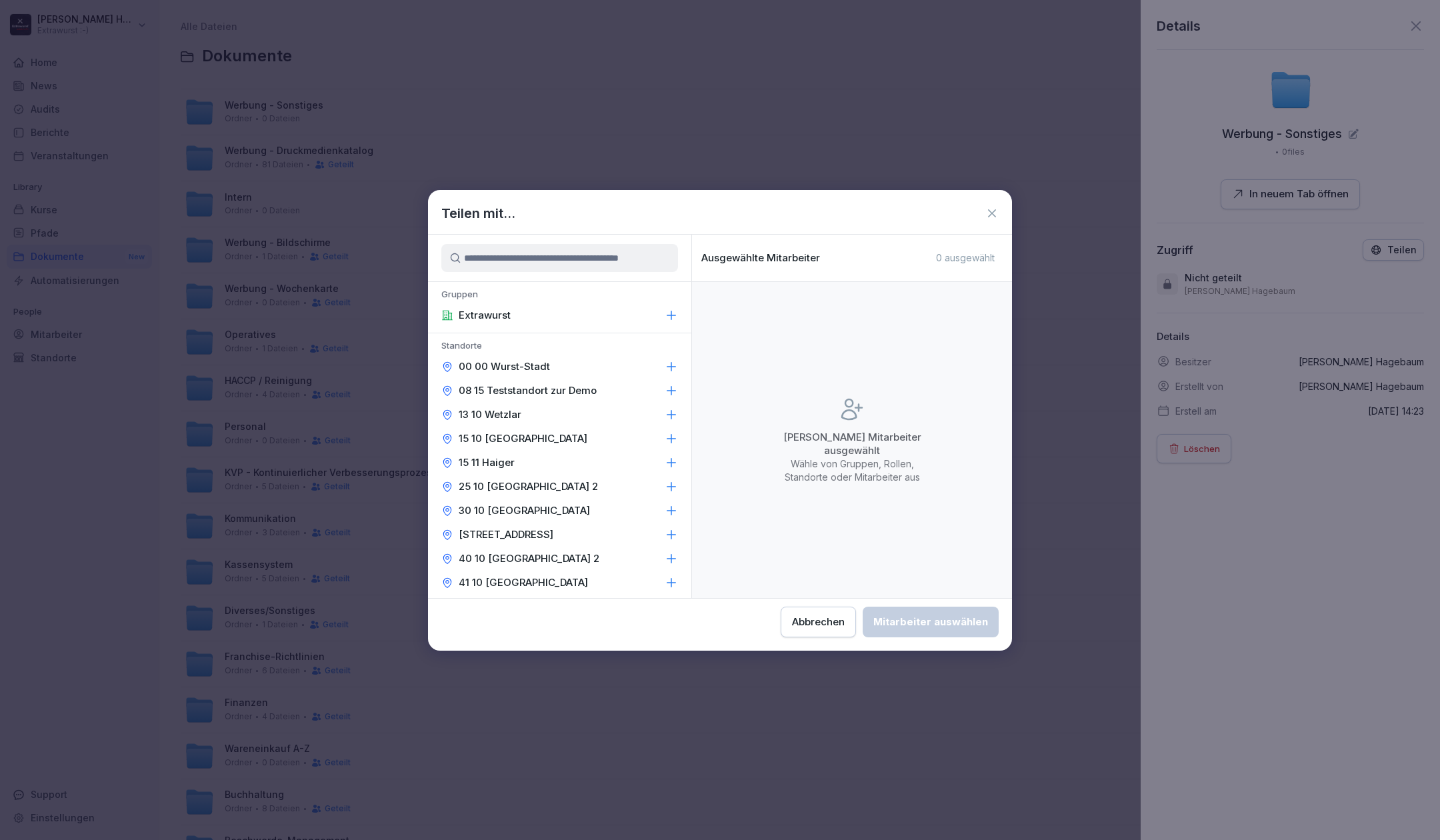
click at [668, 312] on icon at bounding box center [672, 315] width 8 height 8
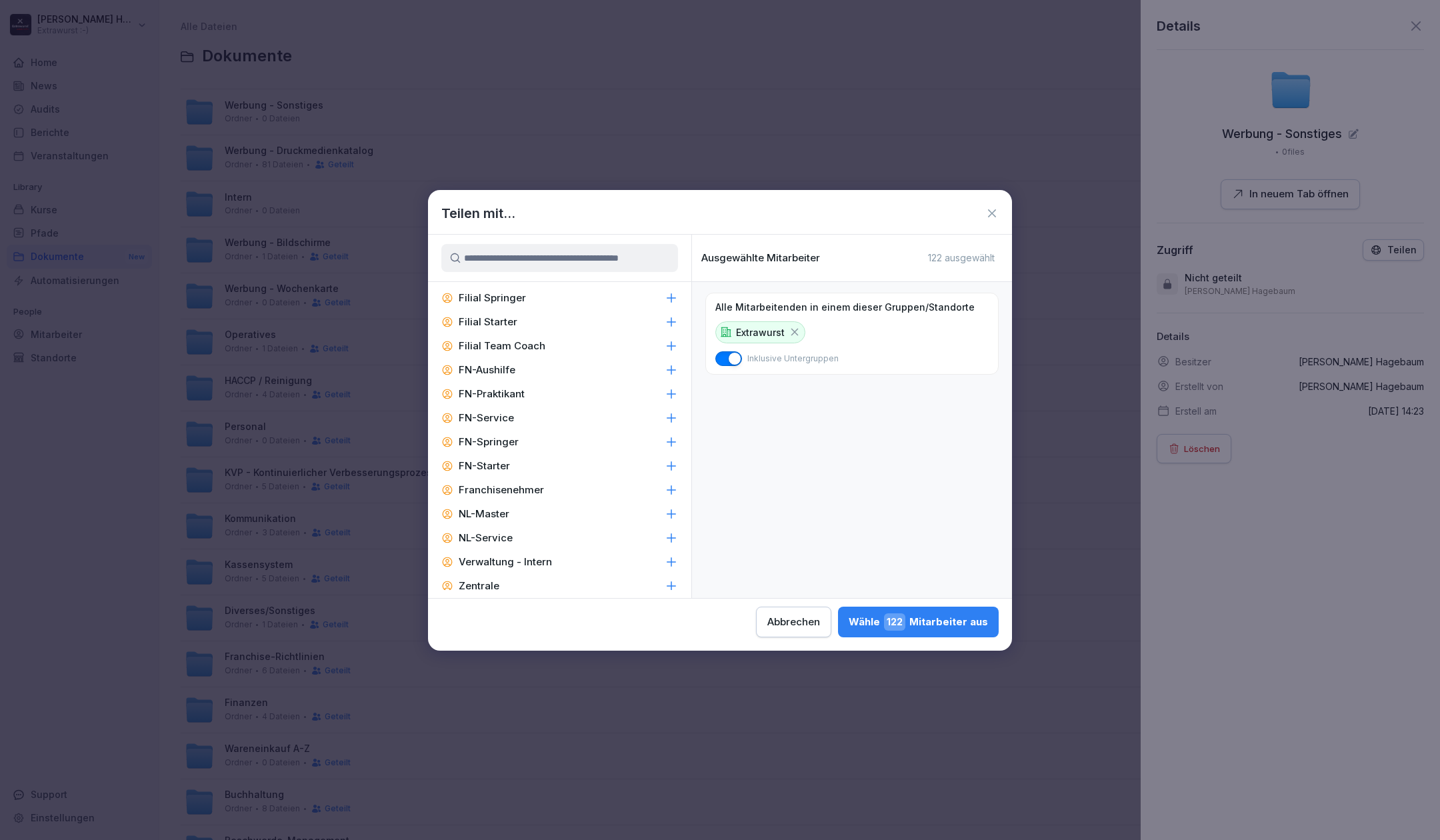
scroll to position [1155, 0]
click at [664, 482] on icon at bounding box center [671, 487] width 13 height 13
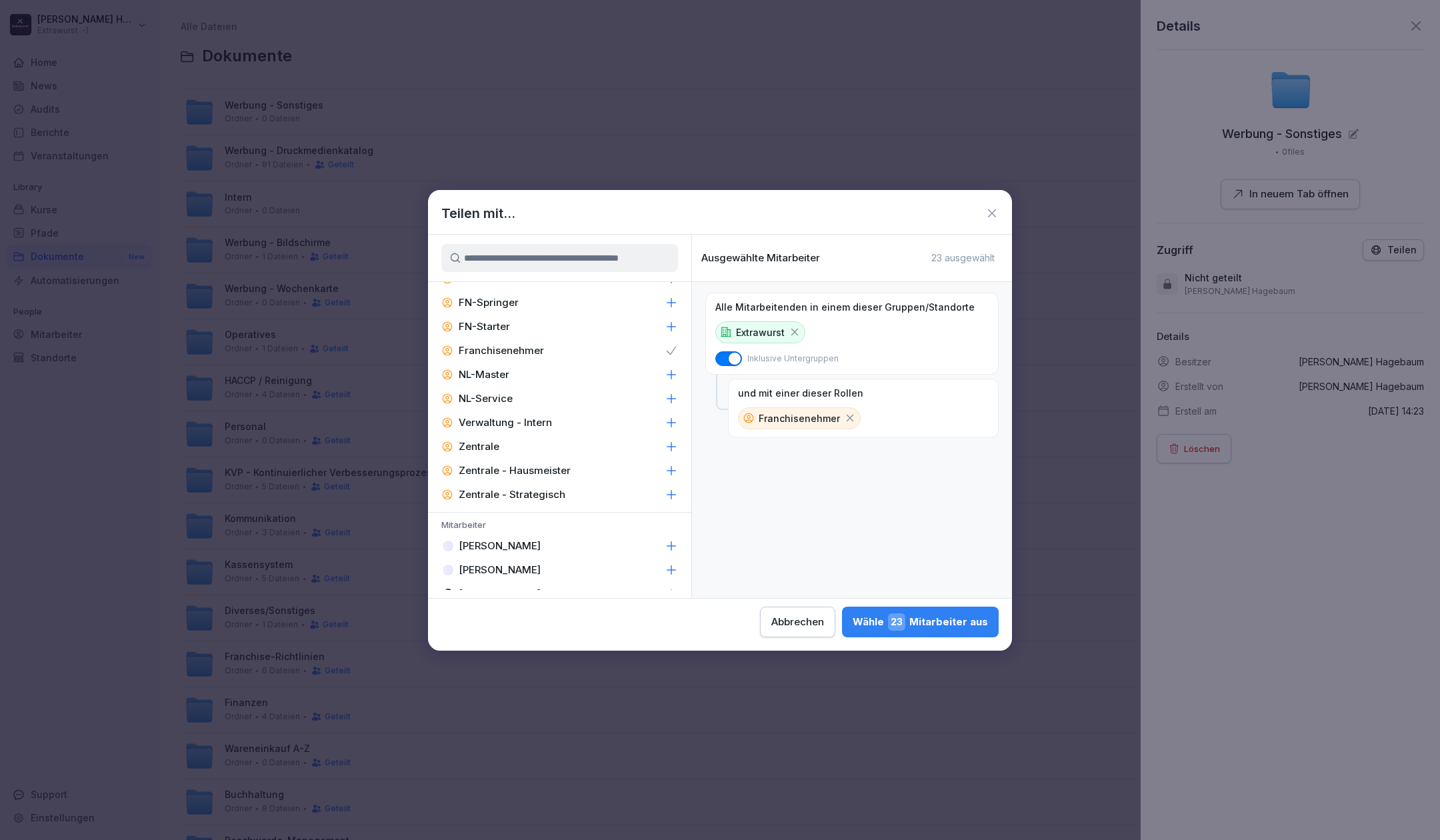
scroll to position [1243, 0]
click at [664, 493] on icon at bounding box center [671, 494] width 13 height 13
click at [664, 538] on icon at bounding box center [671, 542] width 13 height 13
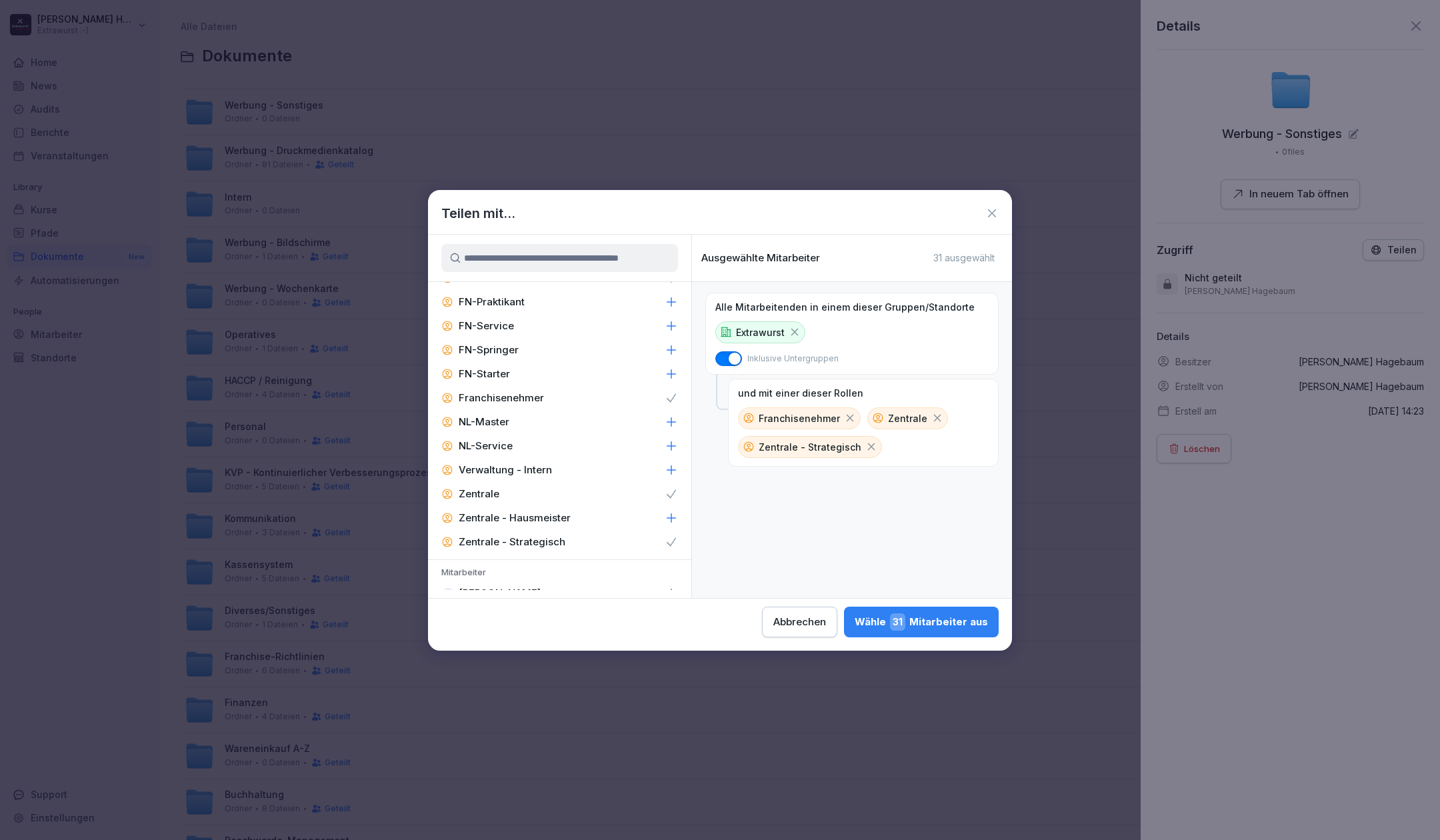
click at [664, 469] on icon at bounding box center [671, 470] width 13 height 13
click at [924, 622] on div "Wähle 31 Mitarbeiter aus" at bounding box center [921, 622] width 133 height 18
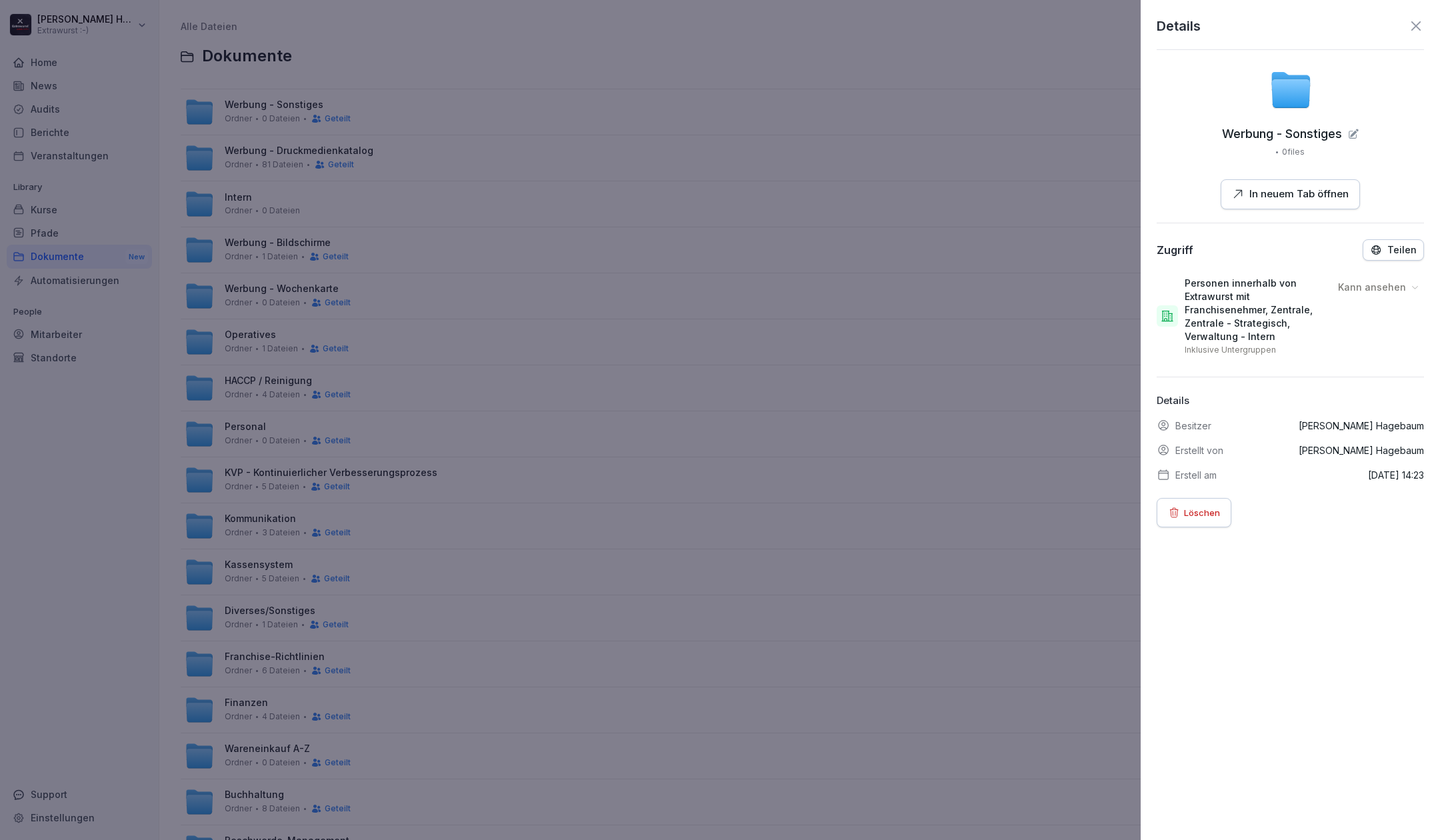
click at [1408, 28] on icon at bounding box center [1415, 26] width 16 height 16
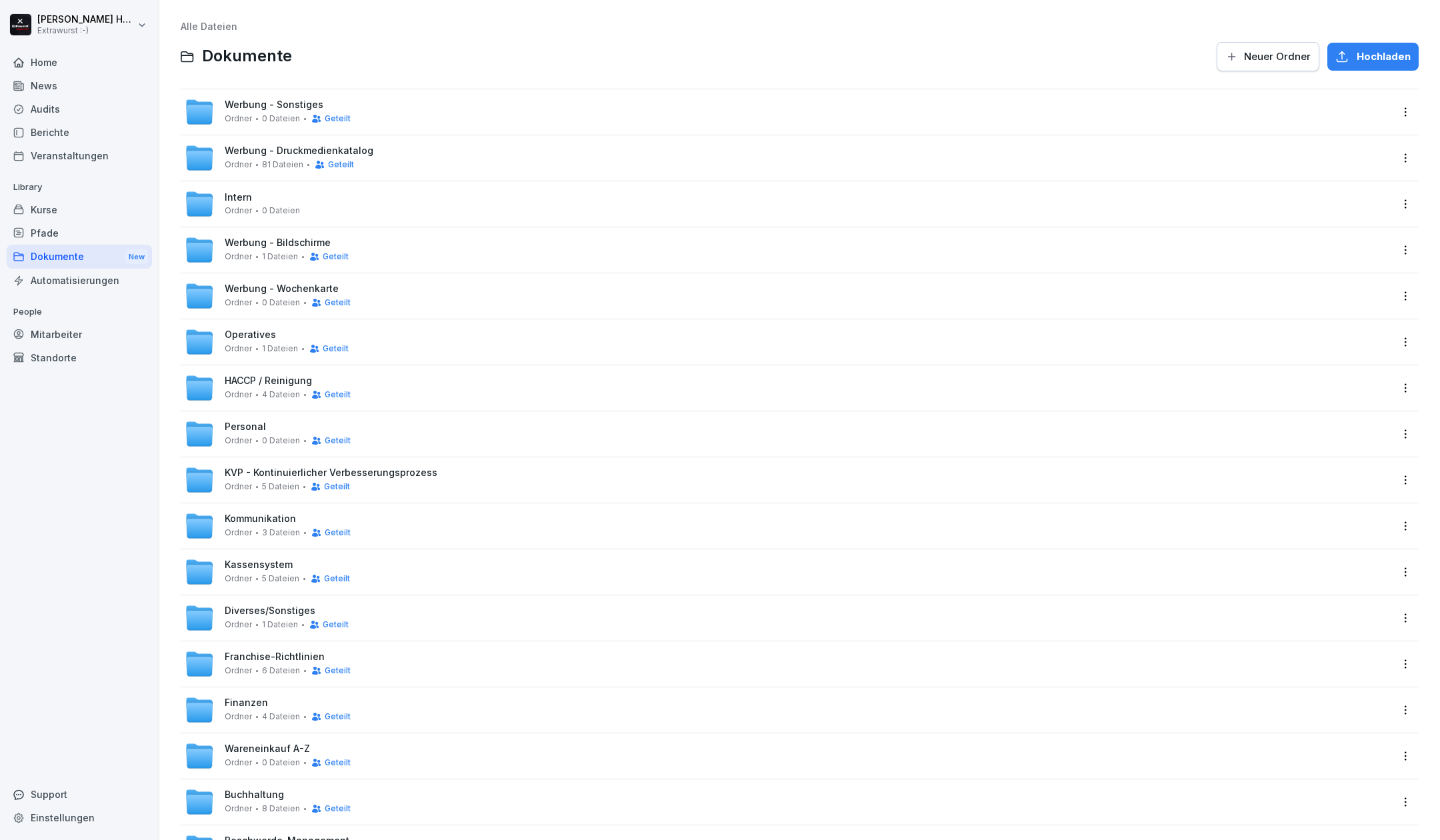
click at [28, 432] on div "Home News Audits Berichte Veranstaltungen Library Kurse Pfade Dokumente New Aut…" at bounding box center [79, 438] width 145 height 791
click at [53, 62] on div "Home" at bounding box center [79, 62] width 145 height 23
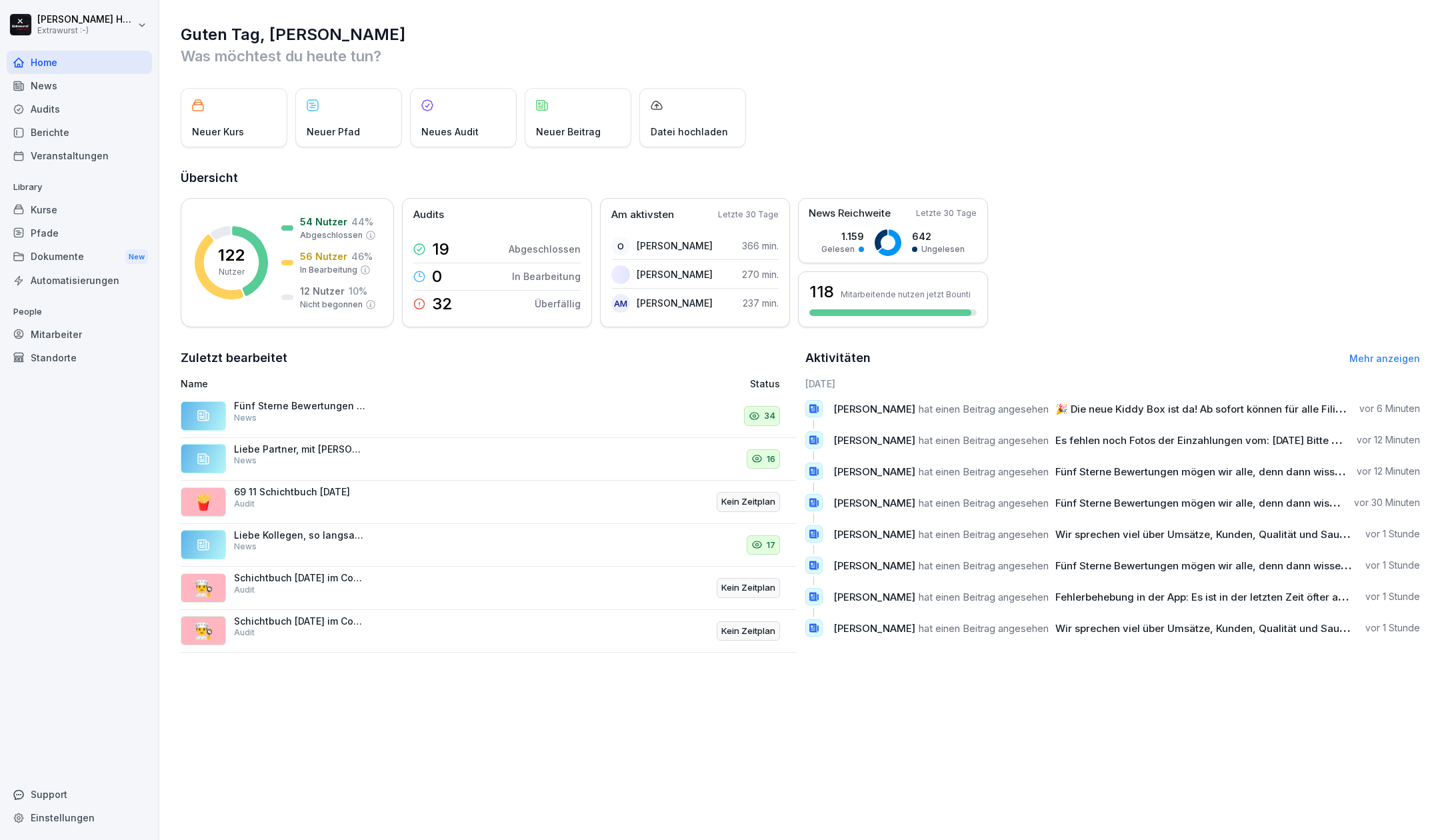
click at [58, 359] on div "Standorte" at bounding box center [79, 358] width 145 height 23
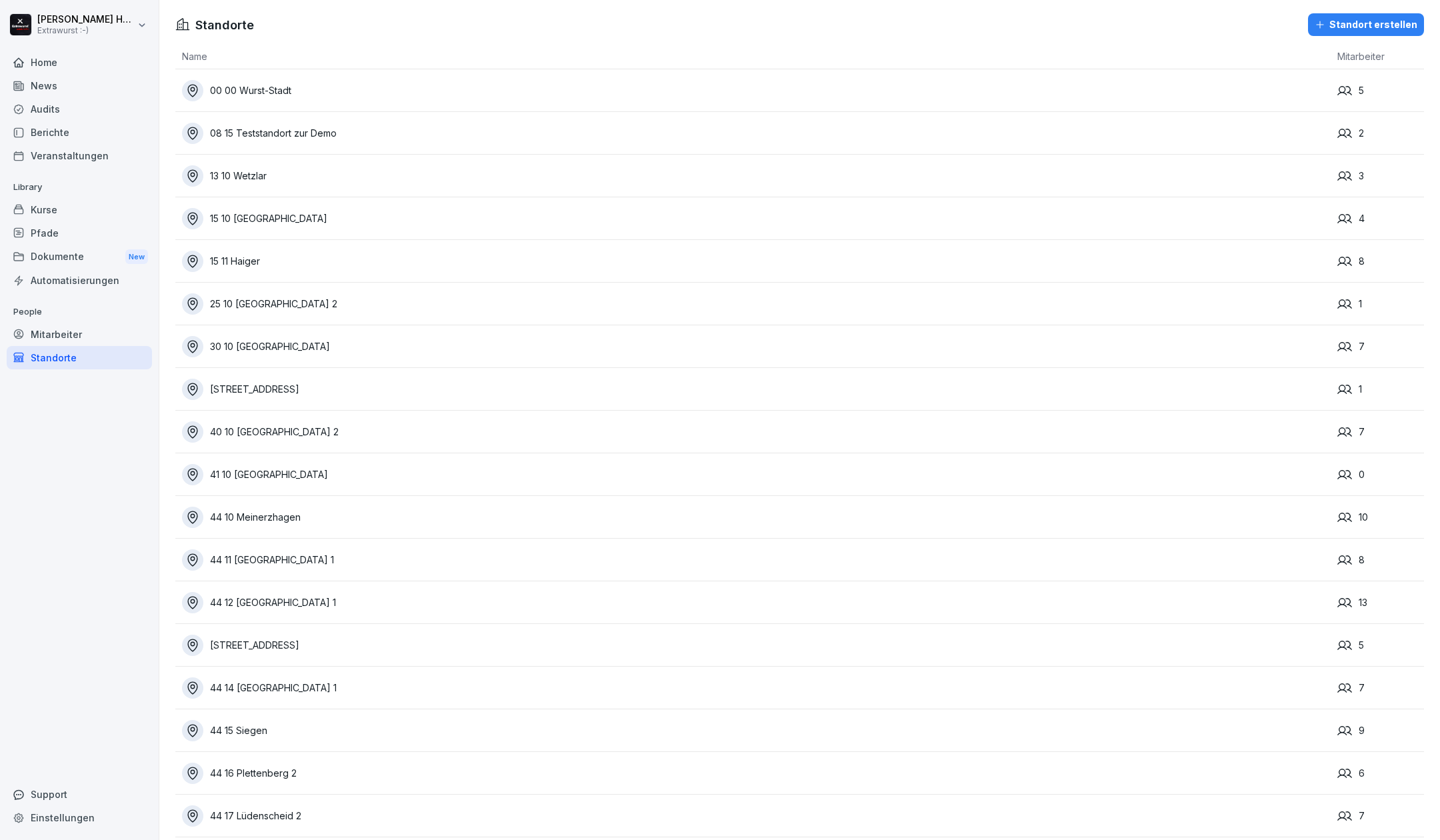
click at [60, 338] on div "Mitarbeiter" at bounding box center [79, 334] width 145 height 23
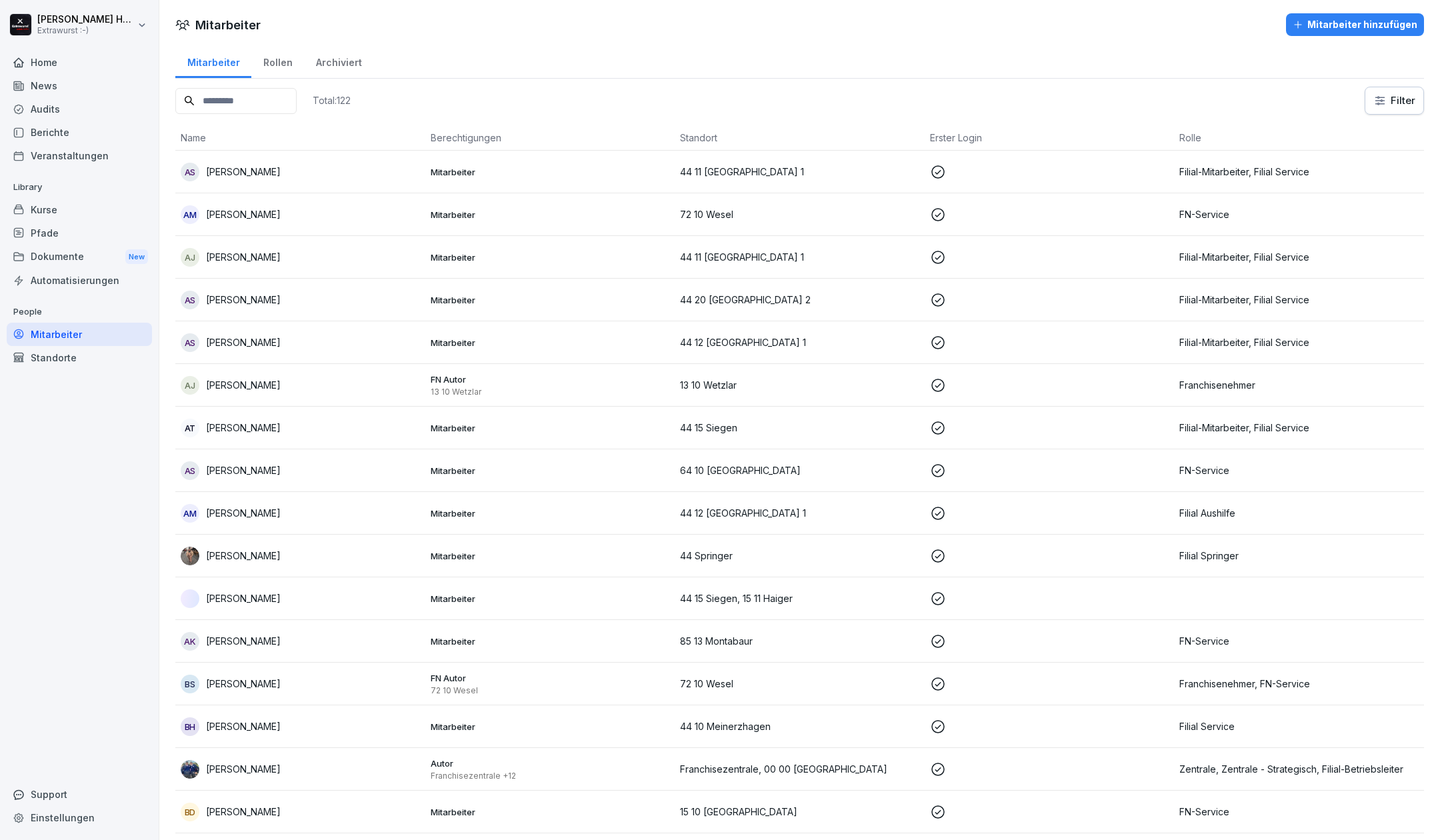
click at [273, 60] on div "Rollen" at bounding box center [278, 61] width 52 height 34
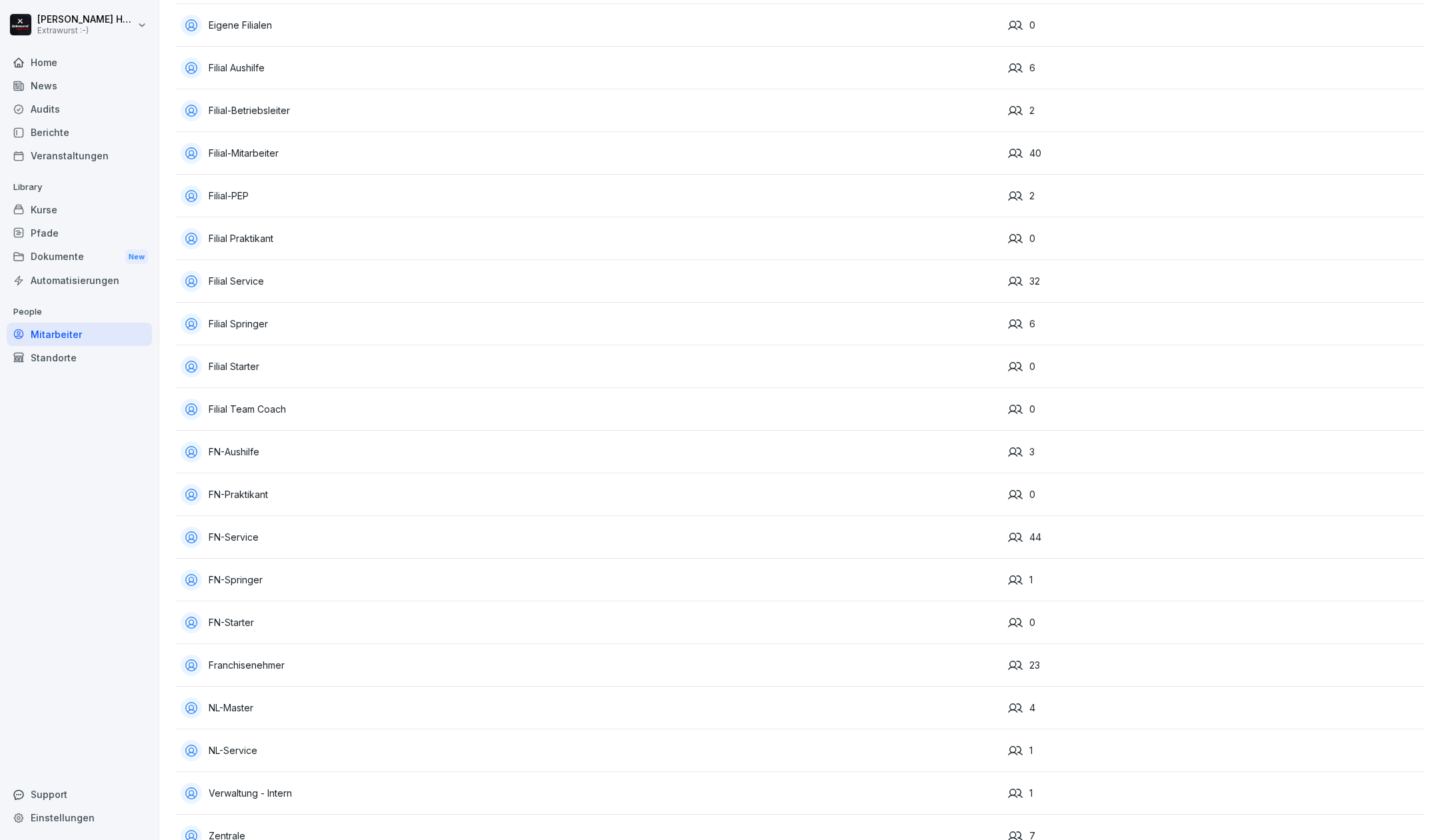
scroll to position [234, 0]
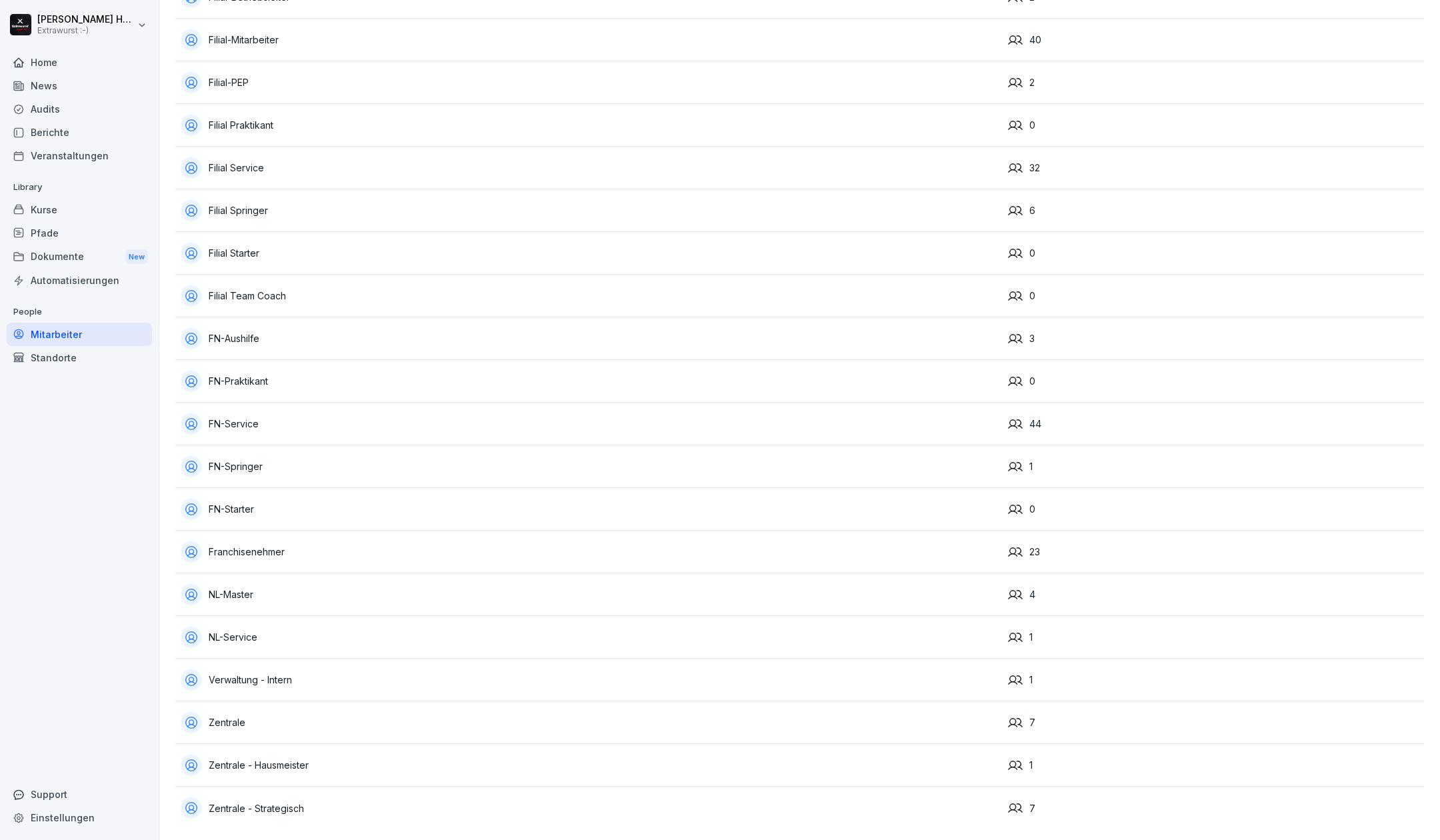
click at [248, 541] on div "Franchisenehmer" at bounding box center [589, 552] width 817 height 22
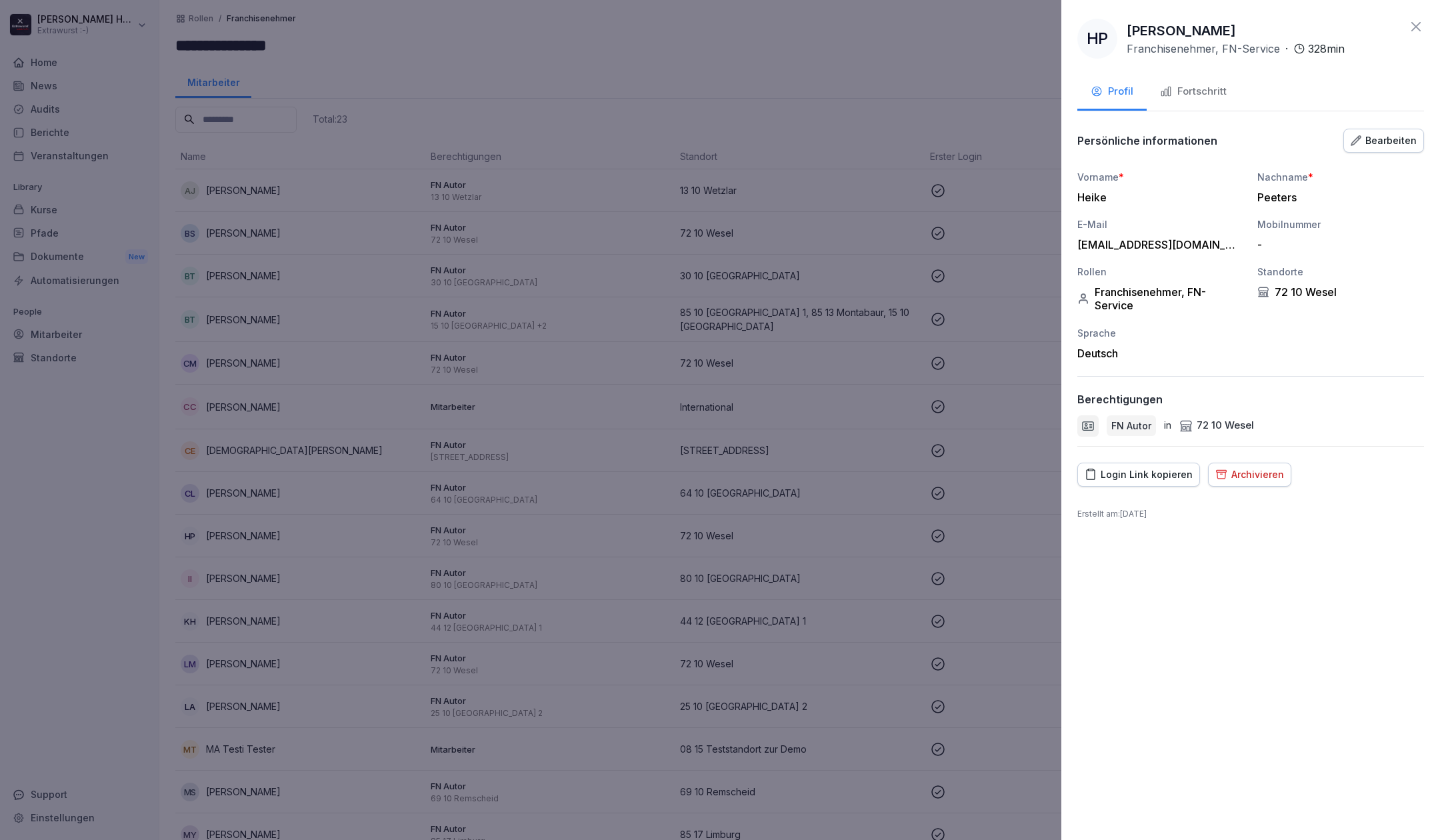
click at [1414, 31] on icon at bounding box center [1415, 26] width 16 height 16
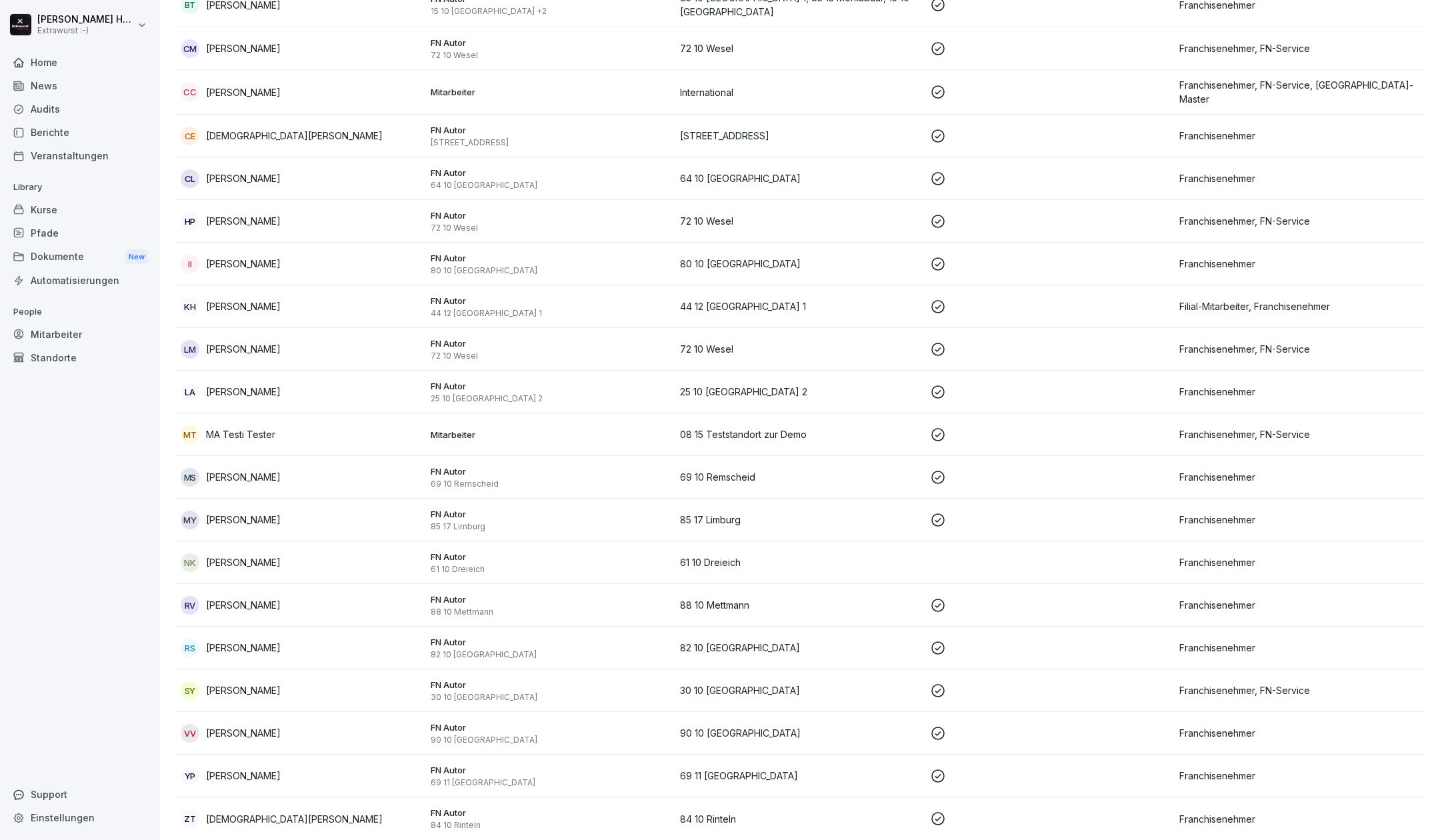
scroll to position [322, 0]
click at [78, 353] on div "Standorte" at bounding box center [79, 358] width 145 height 23
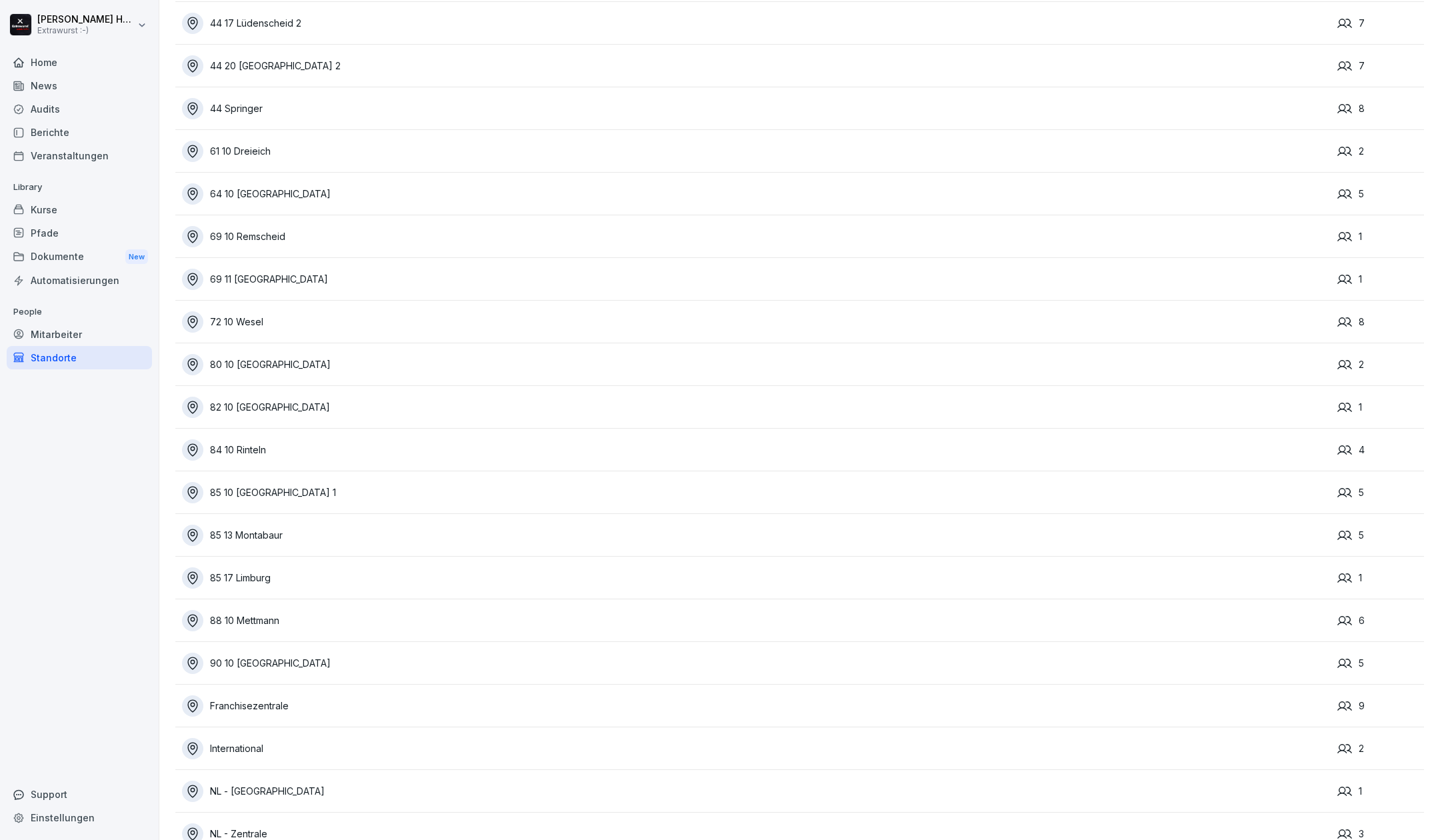
scroll to position [832, 0]
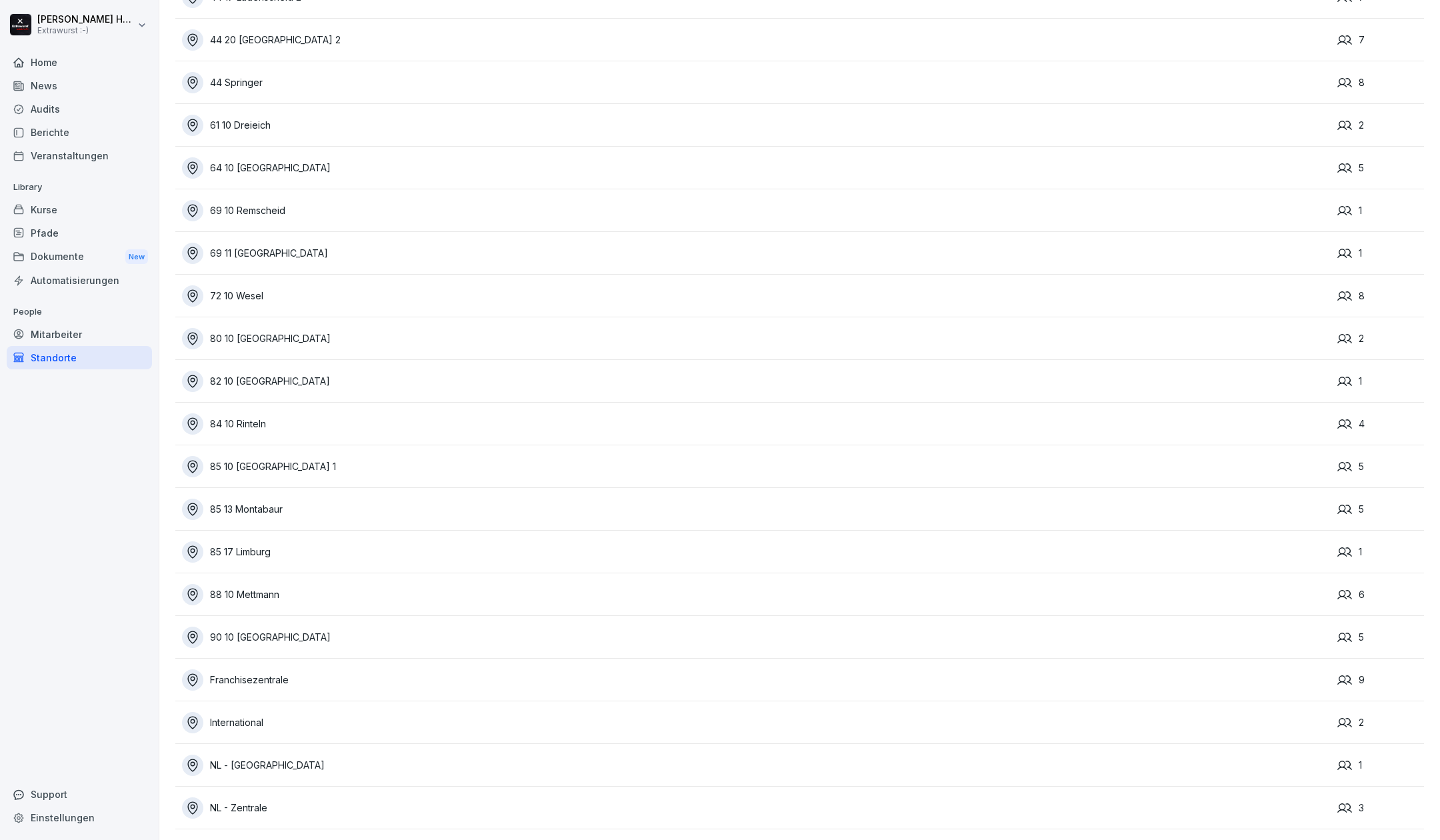
click at [299, 712] on div "International" at bounding box center [756, 722] width 1148 height 22
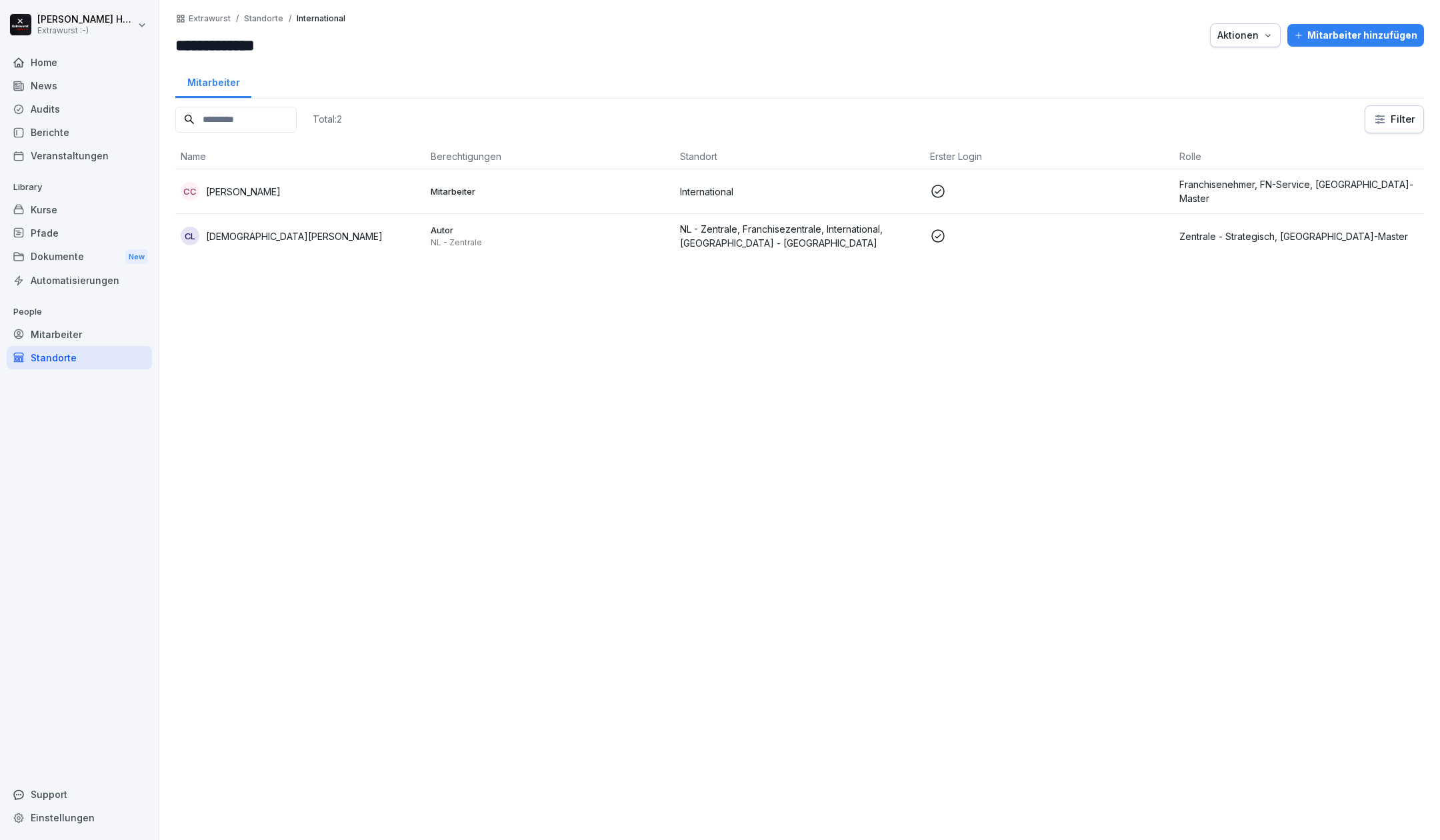
click at [308, 192] on div "CC C.G. Cho" at bounding box center [300, 191] width 239 height 18
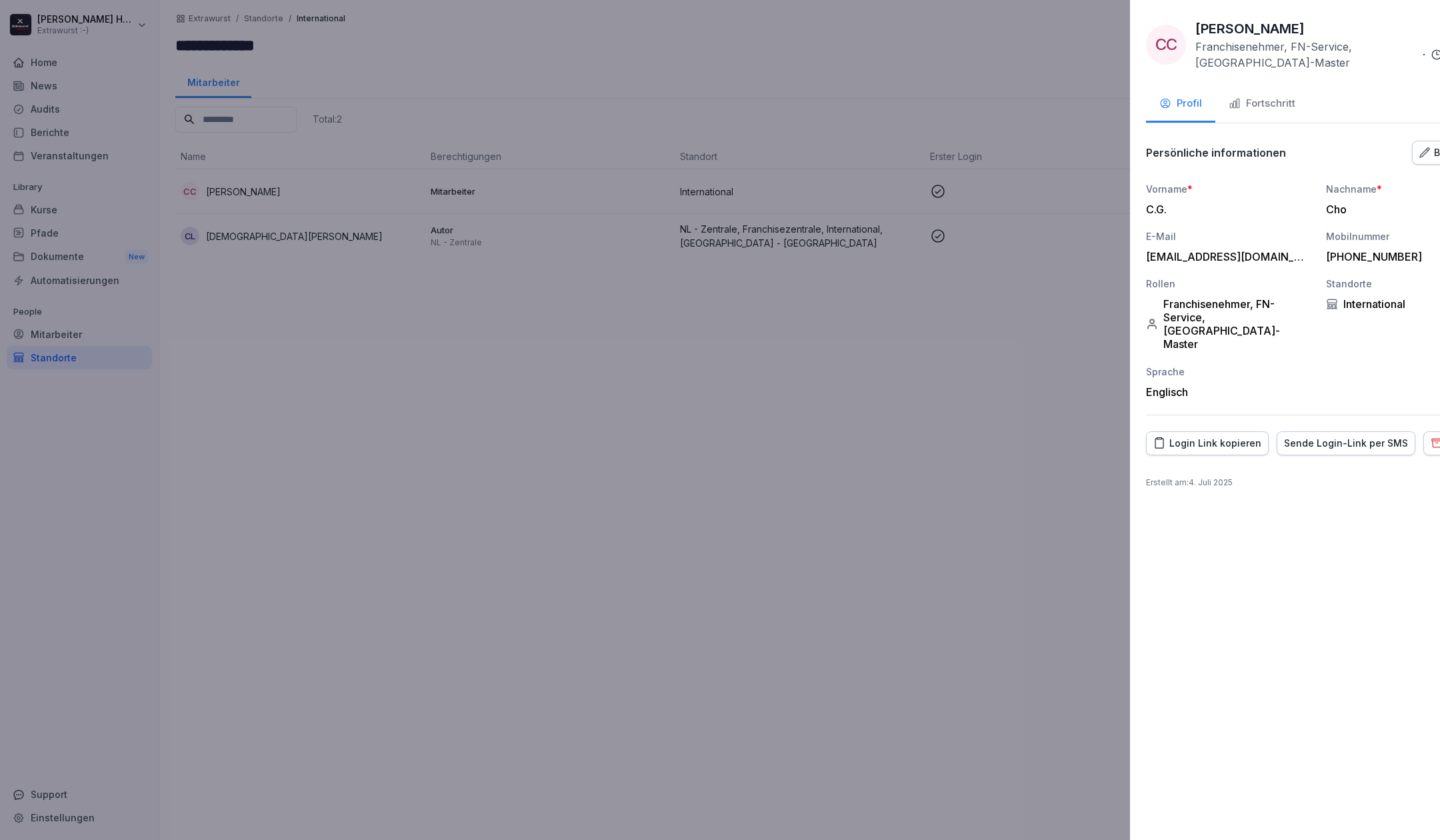
click at [424, 438] on div at bounding box center [720, 420] width 1440 height 840
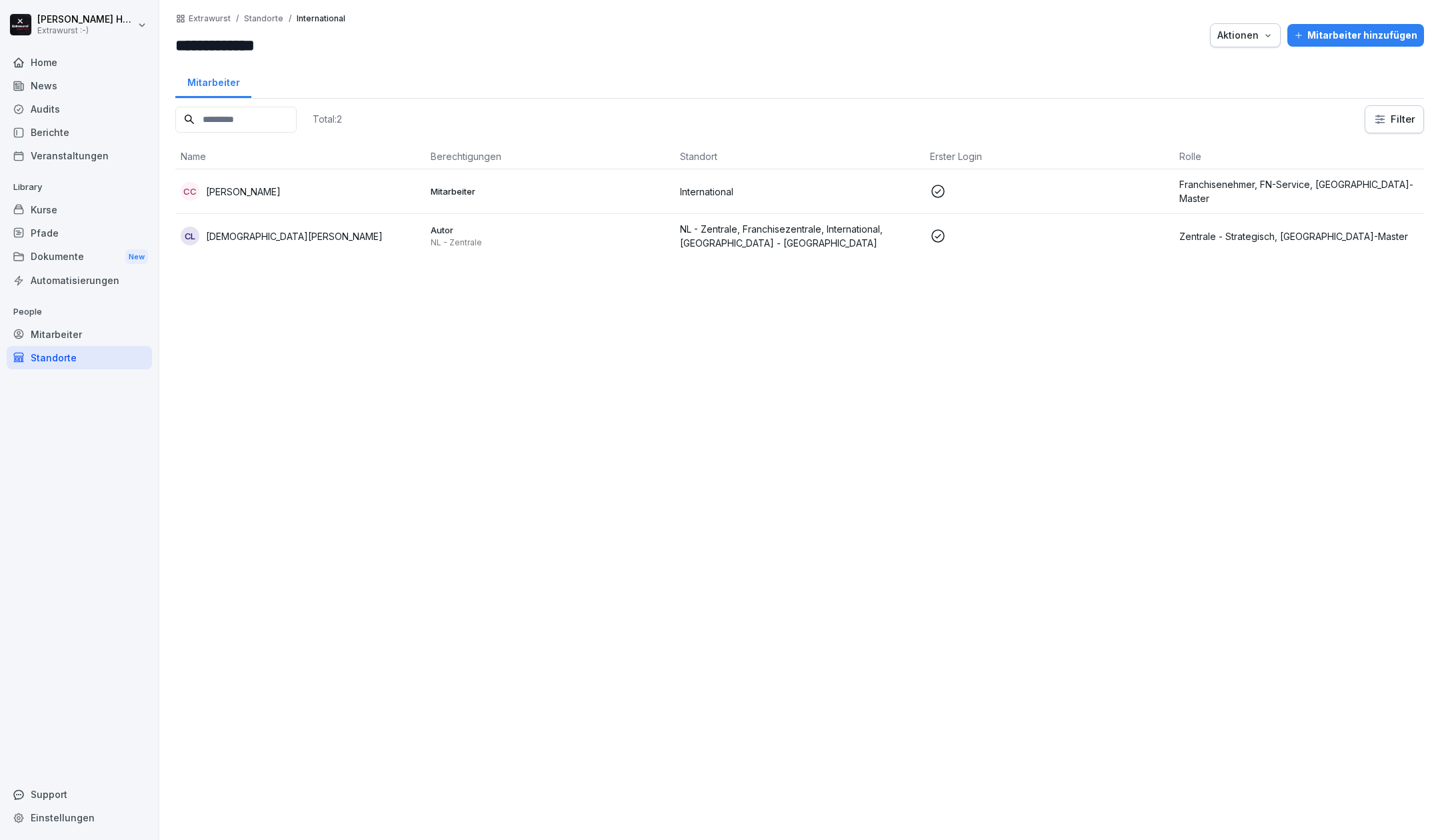
click at [66, 204] on div "Kurse" at bounding box center [79, 210] width 145 height 23
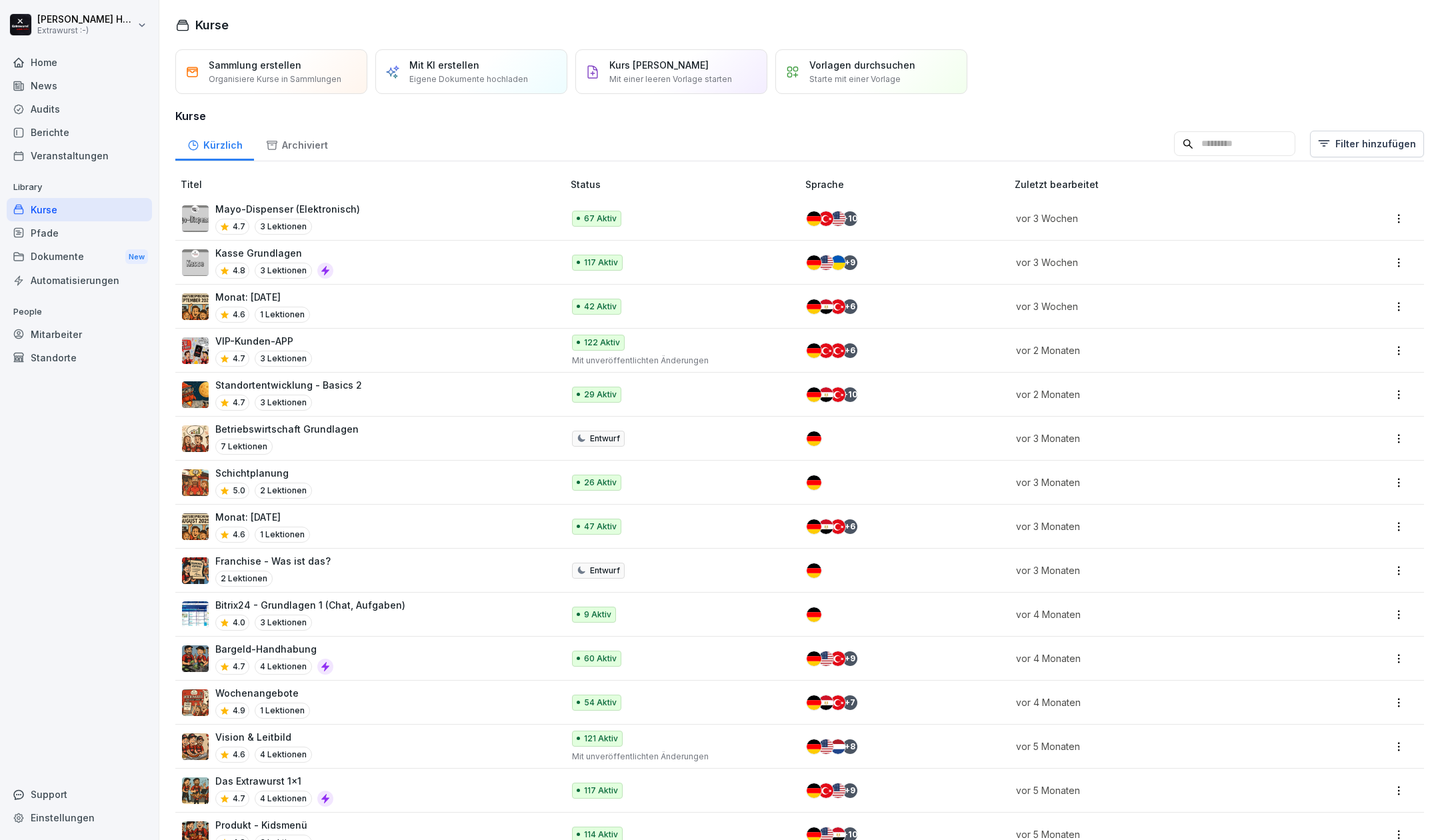
click at [75, 255] on div "Dokumente New" at bounding box center [79, 258] width 145 height 25
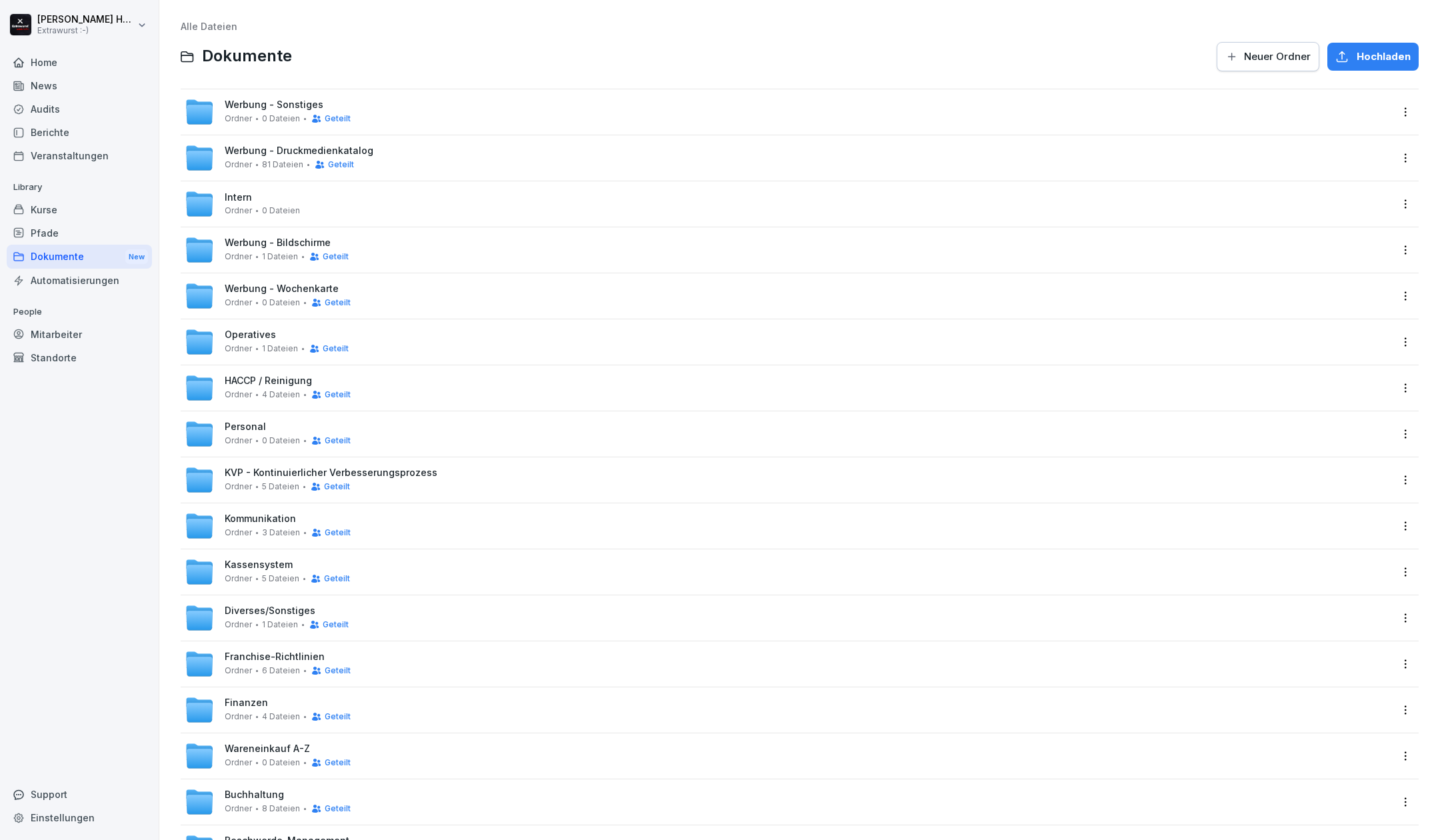
click at [1392, 118] on html "Kim Hagebaum Extrawurst :-) Home News Audits Berichte Veranstaltungen Library K…" at bounding box center [720, 420] width 1440 height 840
click at [1341, 142] on div "Details" at bounding box center [1336, 139] width 128 height 27
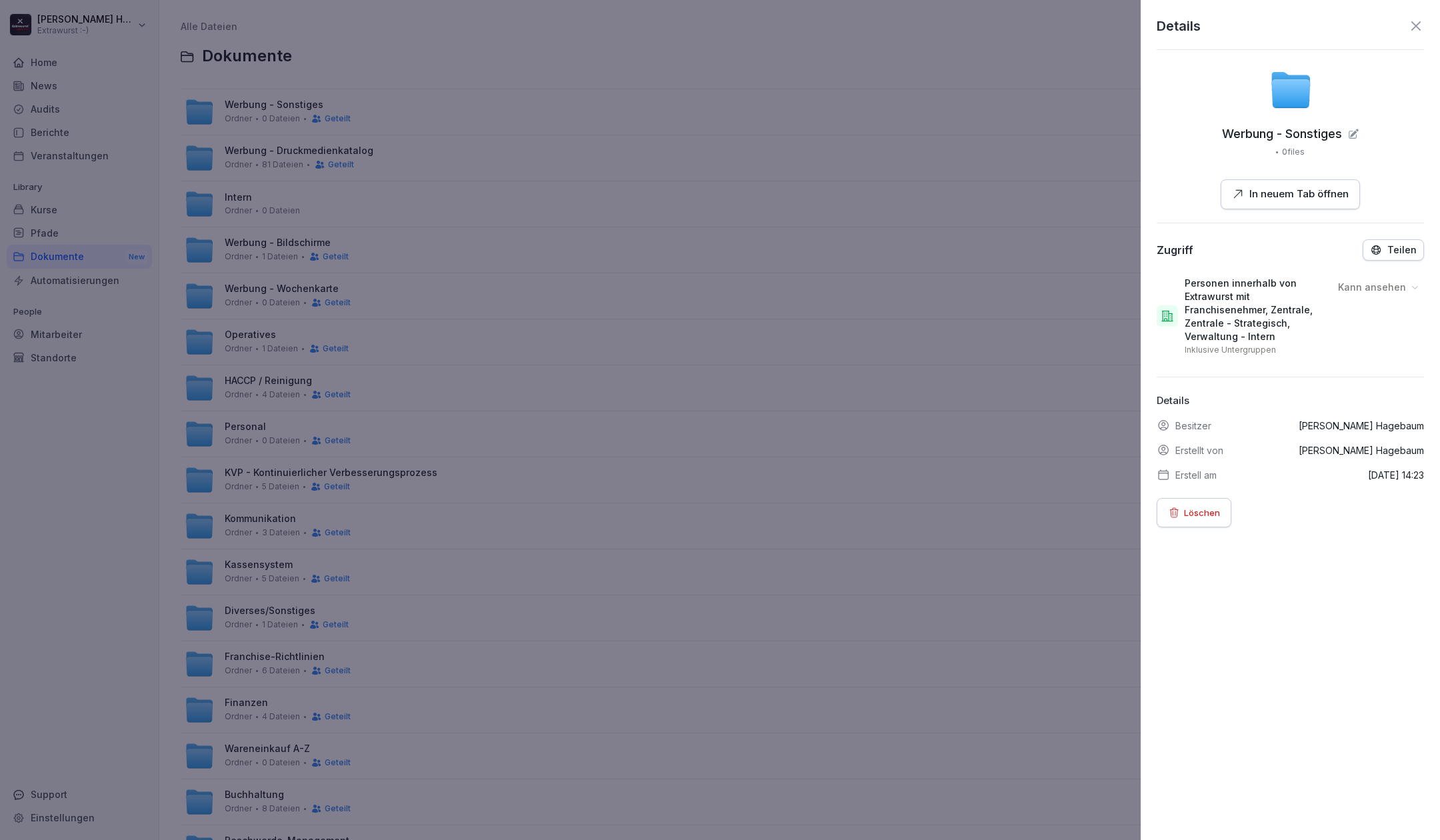
click at [1371, 283] on p "Kann ansehen" at bounding box center [1372, 288] width 68 height 13
click at [1321, 258] on div "Zugriff Teilen" at bounding box center [1290, 250] width 268 height 22
click at [1387, 249] on p "Teilen" at bounding box center [1401, 250] width 29 height 11
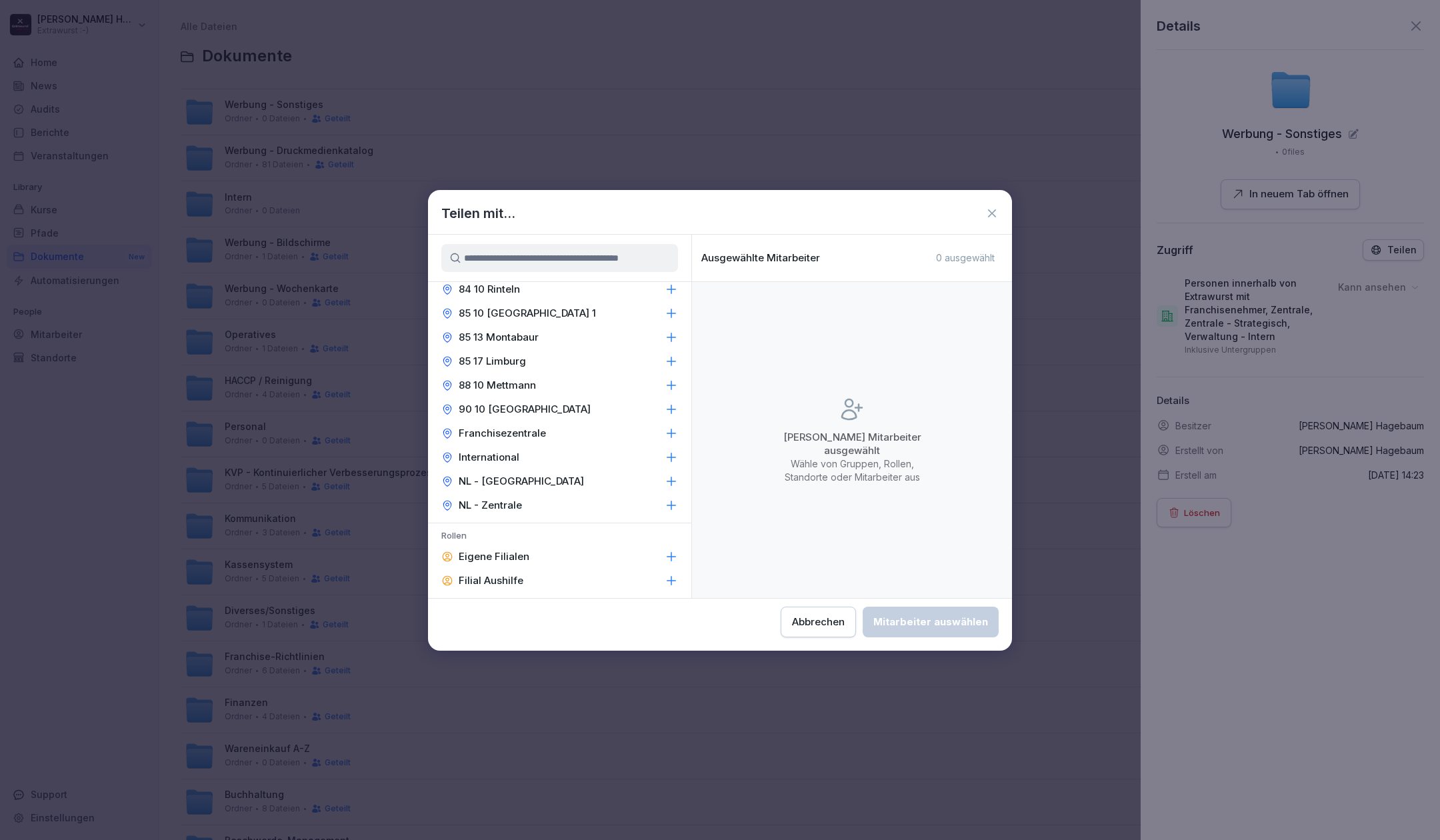
scroll to position [711, 0]
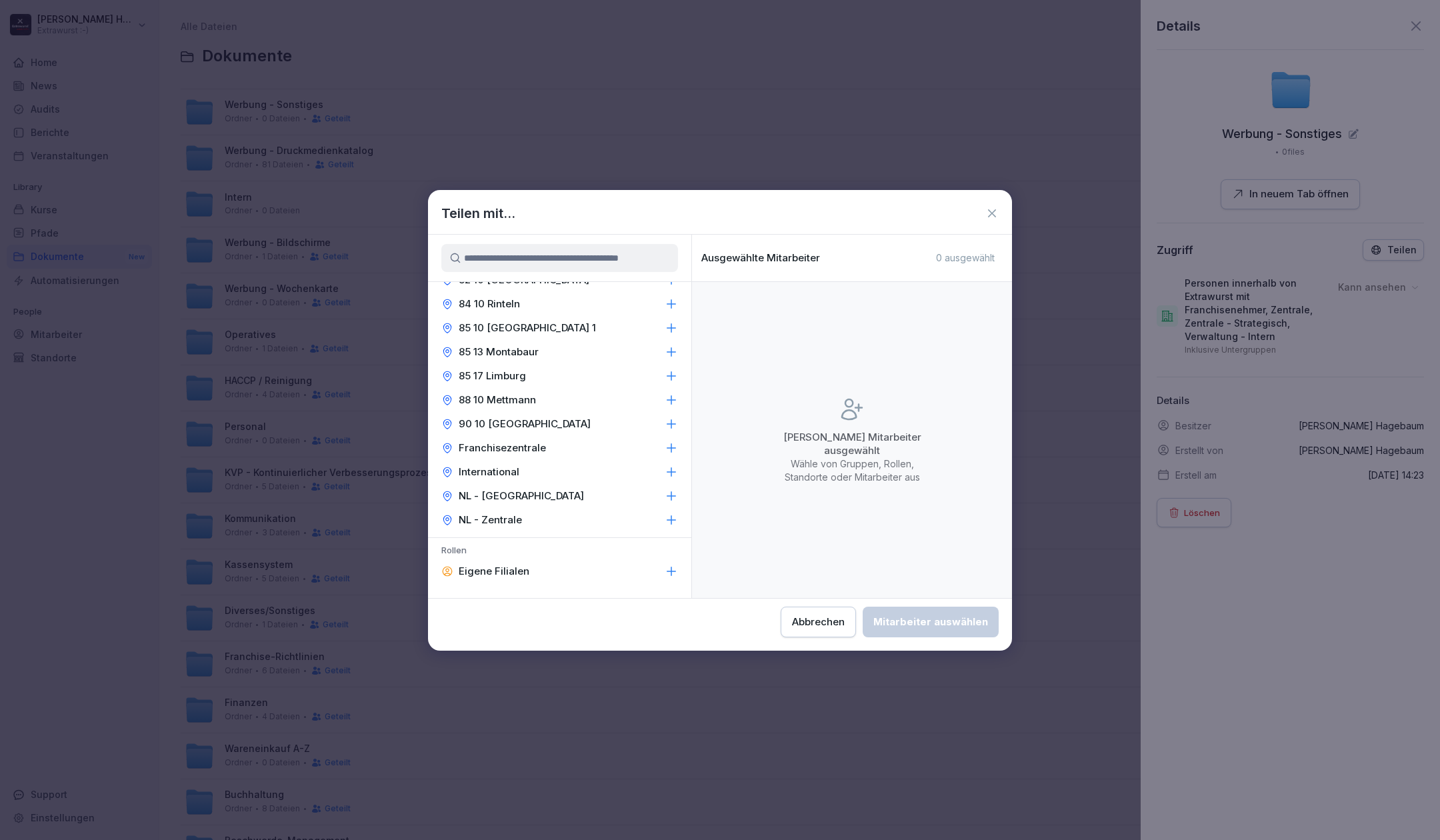
click at [540, 441] on p "Franchisezentrale" at bounding box center [502, 448] width 88 height 13
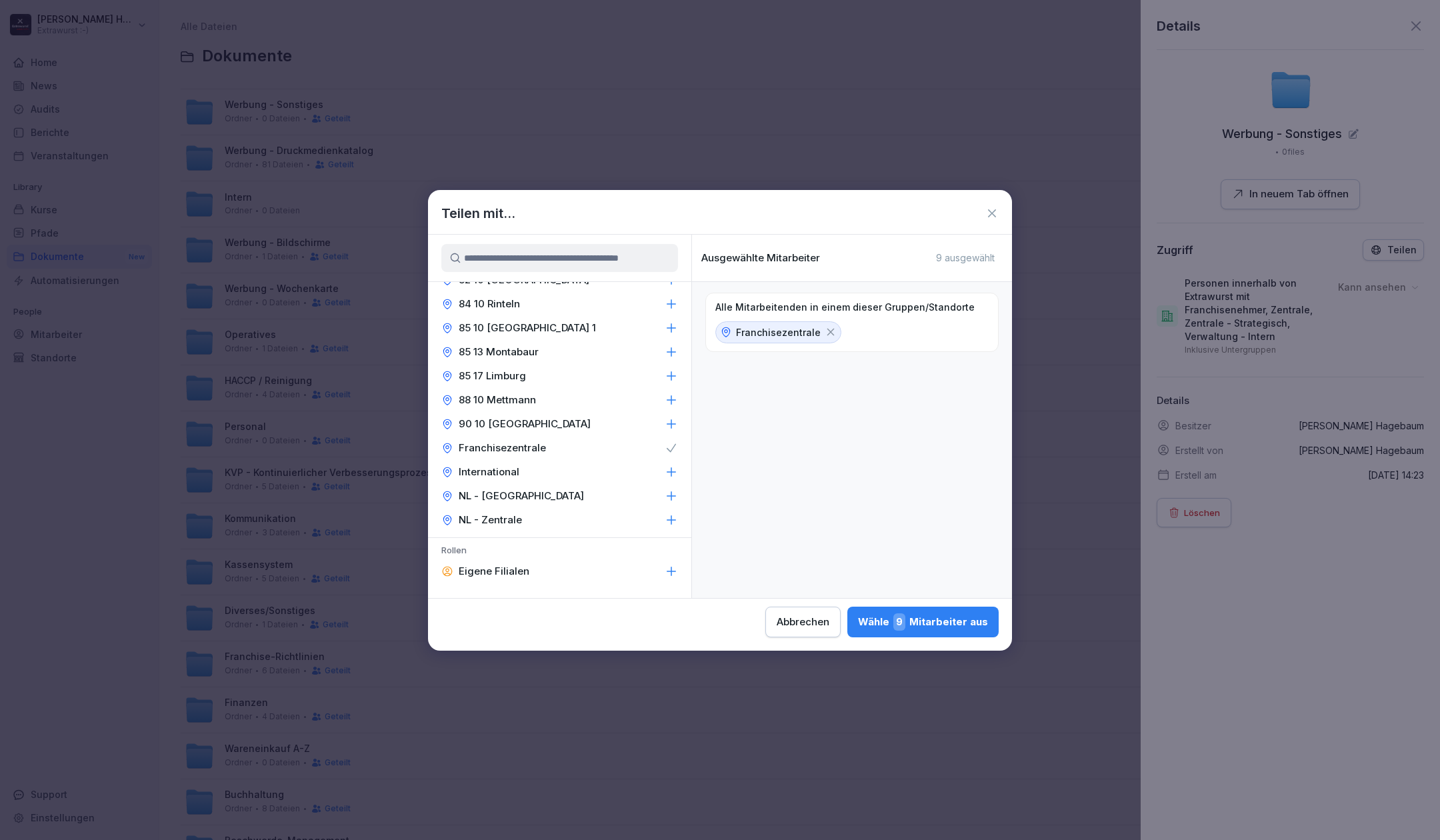
click at [878, 620] on div "Wähle 9 Mitarbeiter aus" at bounding box center [922, 622] width 130 height 18
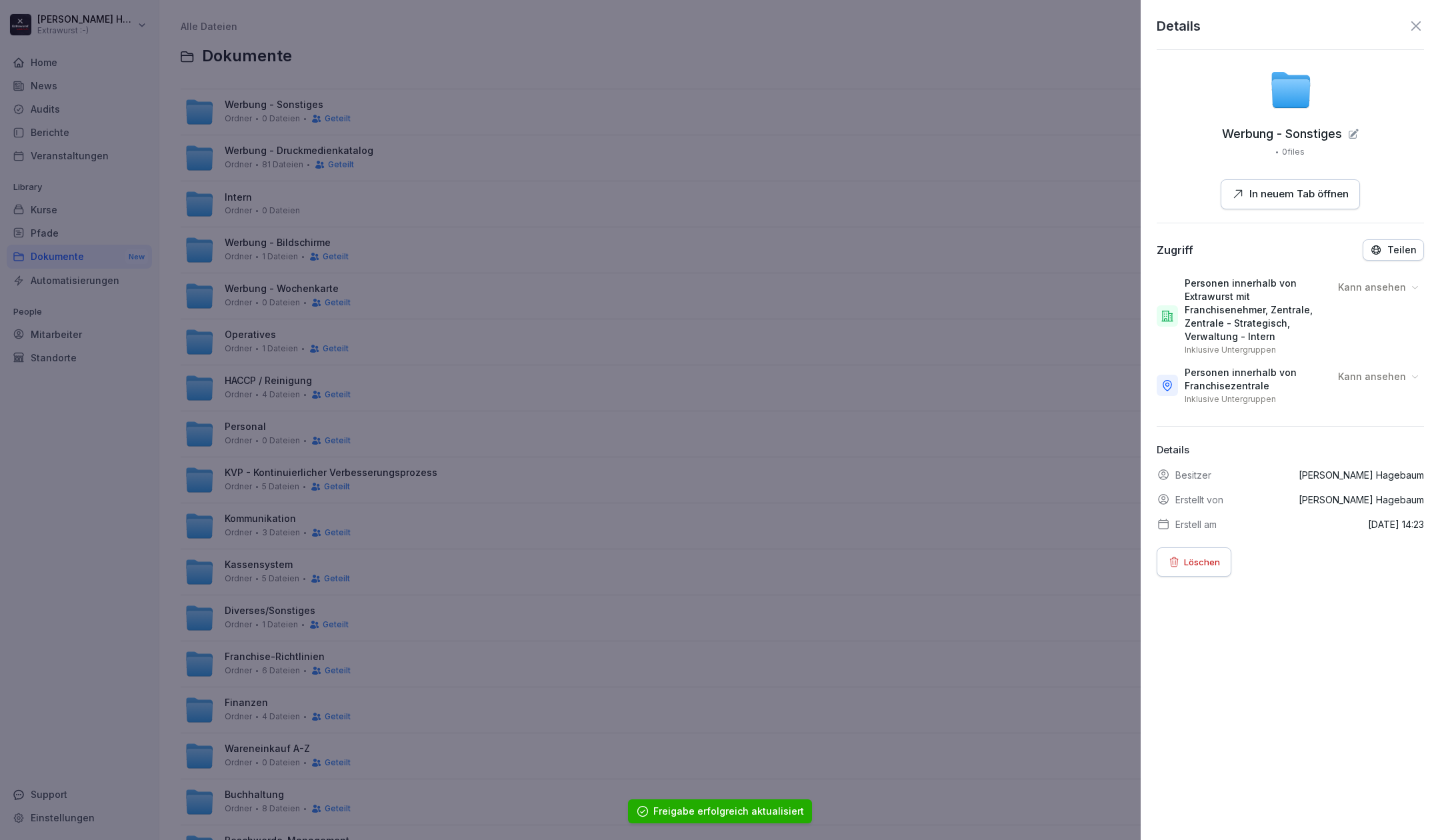
click at [1373, 375] on p "Kann ansehen" at bounding box center [1372, 377] width 68 height 13
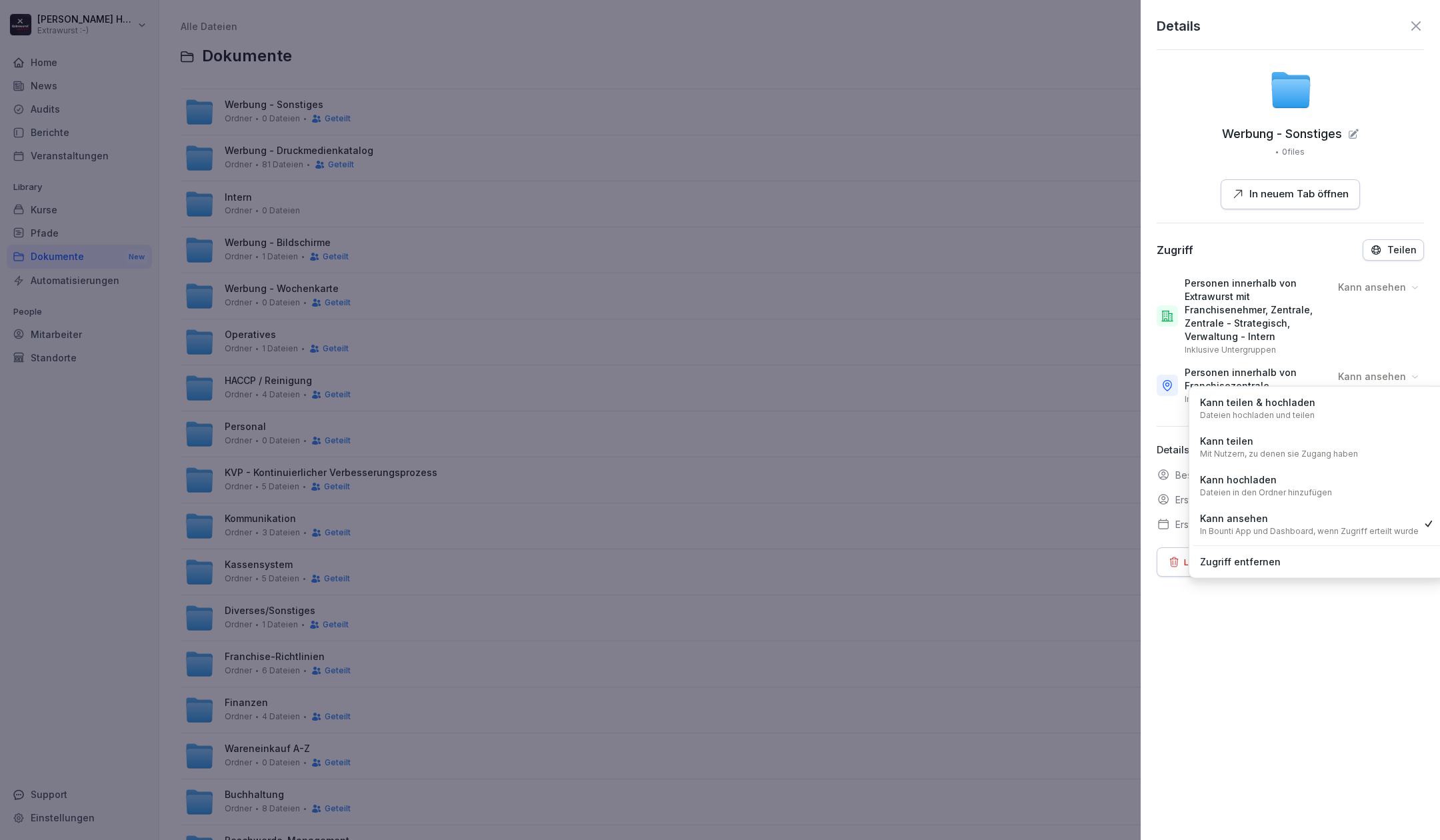
click at [1283, 482] on div "Kann hochladen Dateien in den Ordner hinzufügen" at bounding box center [1266, 485] width 132 height 25
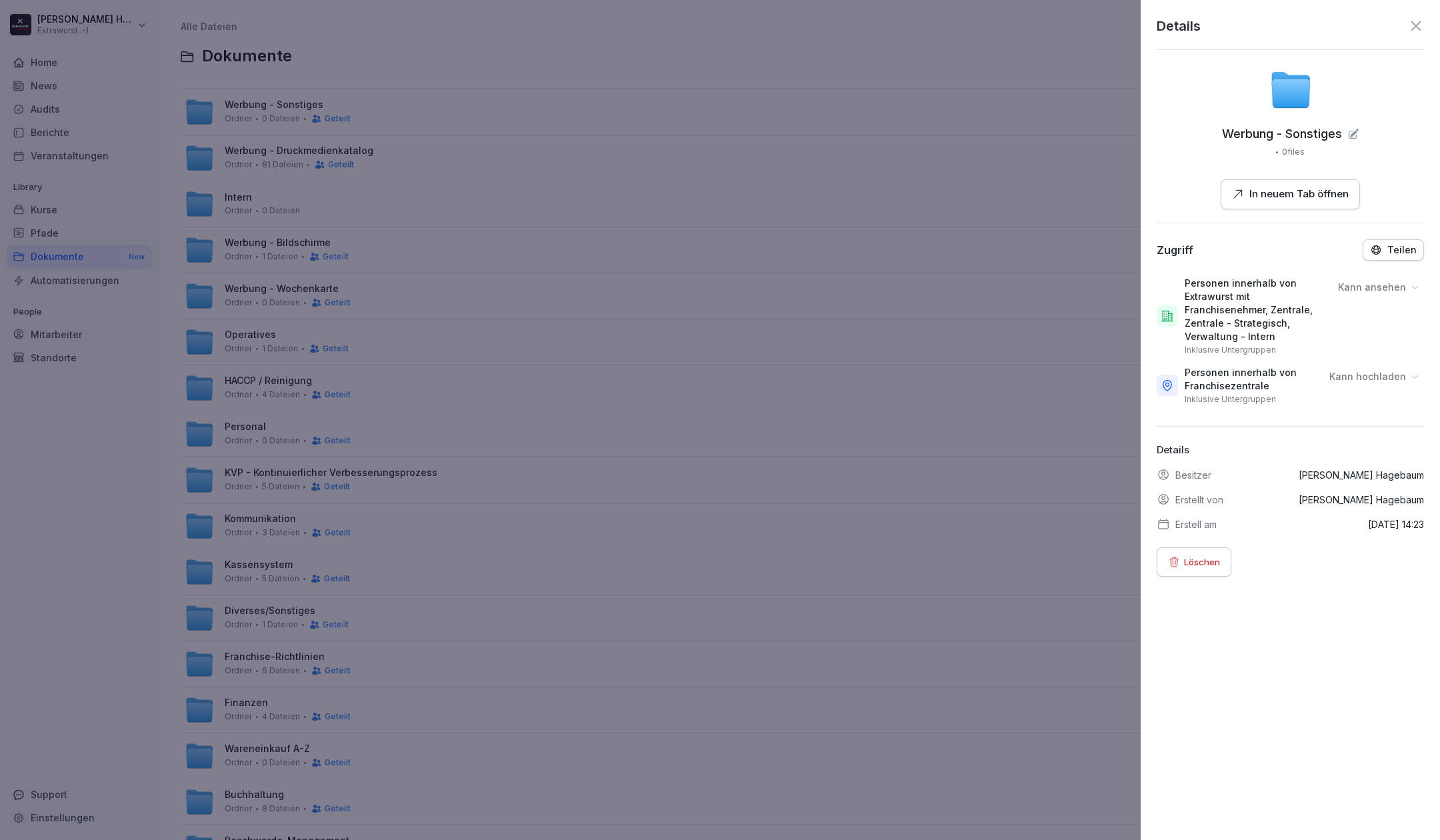
click at [1383, 152] on div "Werbung - Sonstiges 0 files In neuem Tab öffnen" at bounding box center [1290, 138] width 268 height 141
click at [1411, 23] on icon at bounding box center [1415, 26] width 9 height 9
